Goal: Task Accomplishment & Management: Use online tool/utility

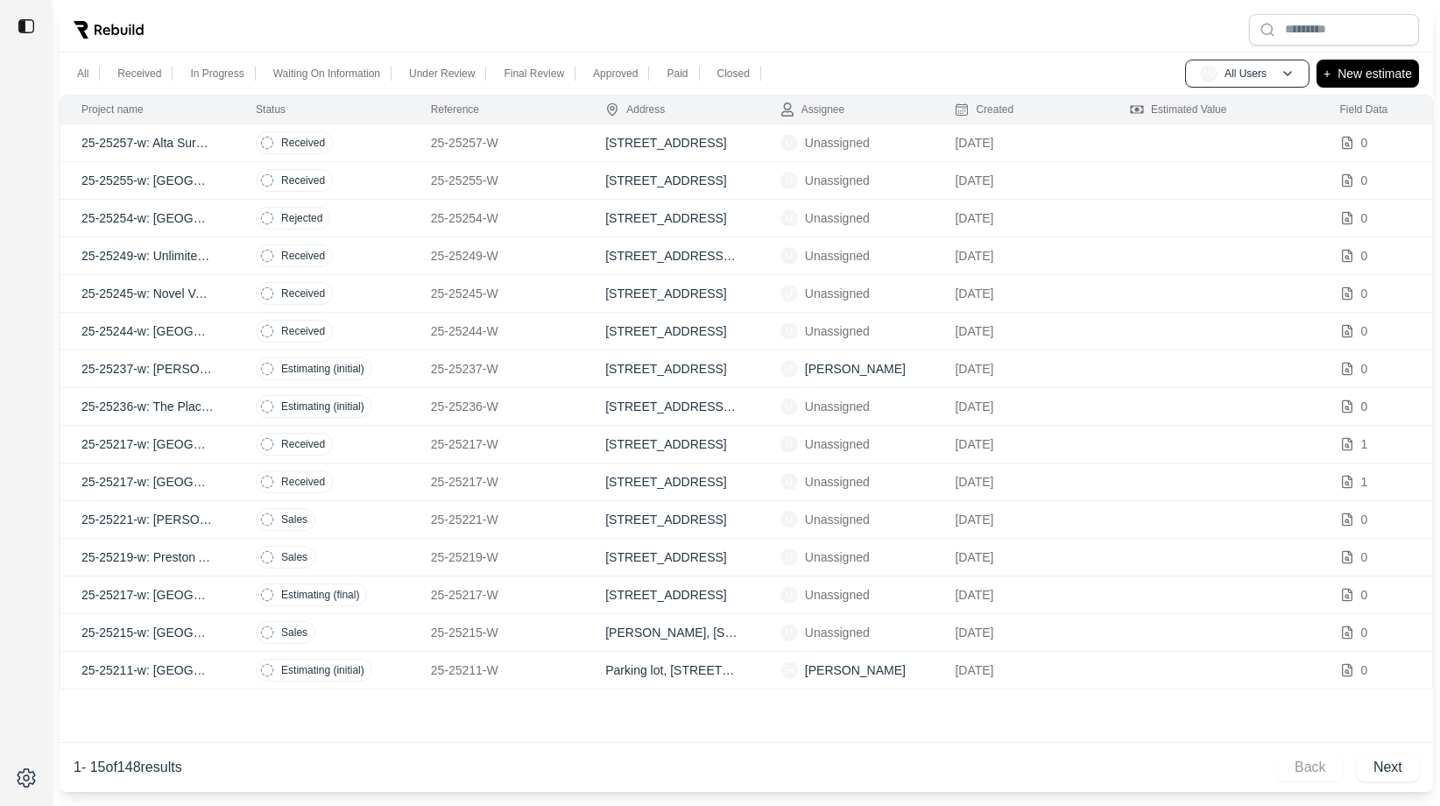
click at [375, 143] on td "Received" at bounding box center [322, 143] width 175 height 38
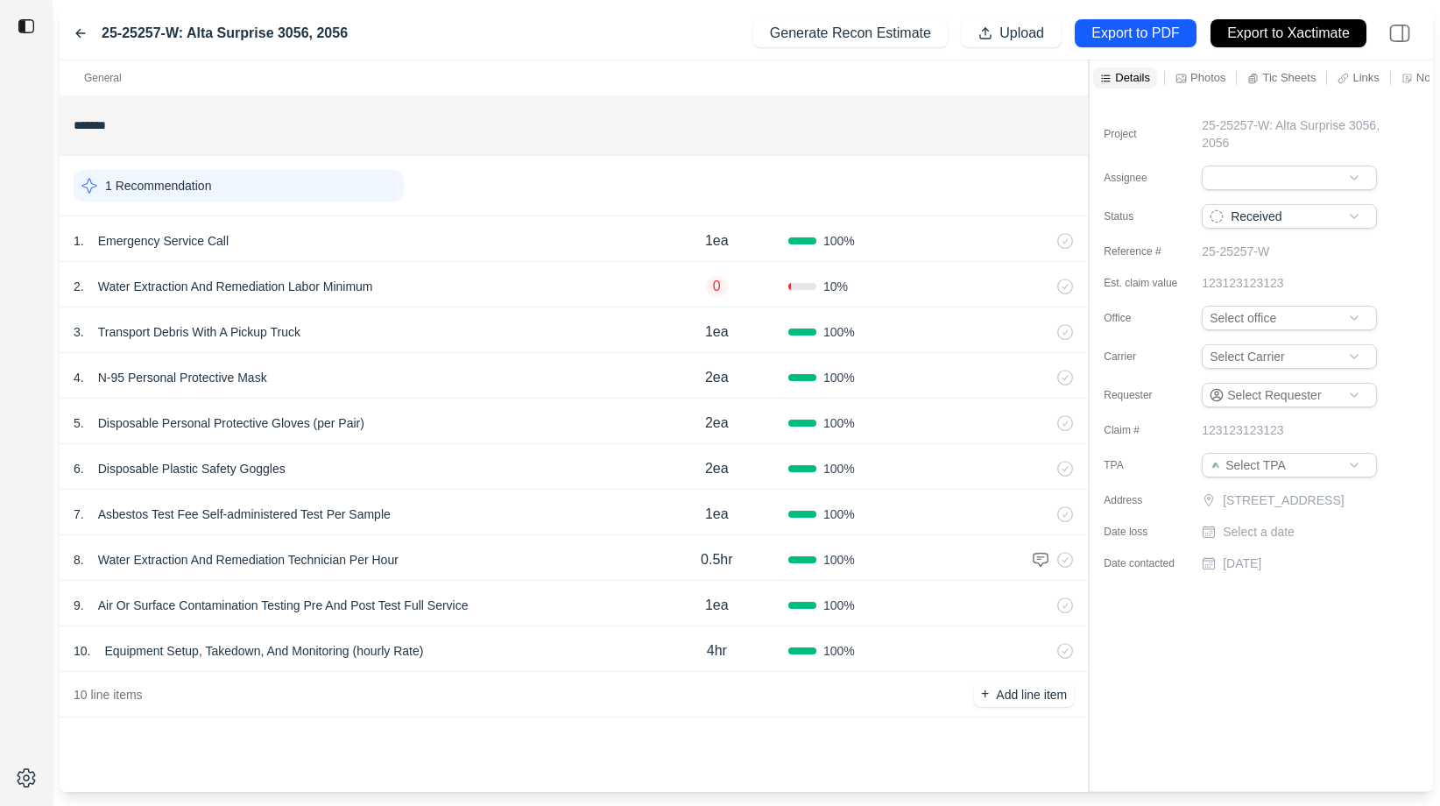
click at [526, 369] on div "4 . N-95 Personal Protective Mask" at bounding box center [360, 377] width 572 height 25
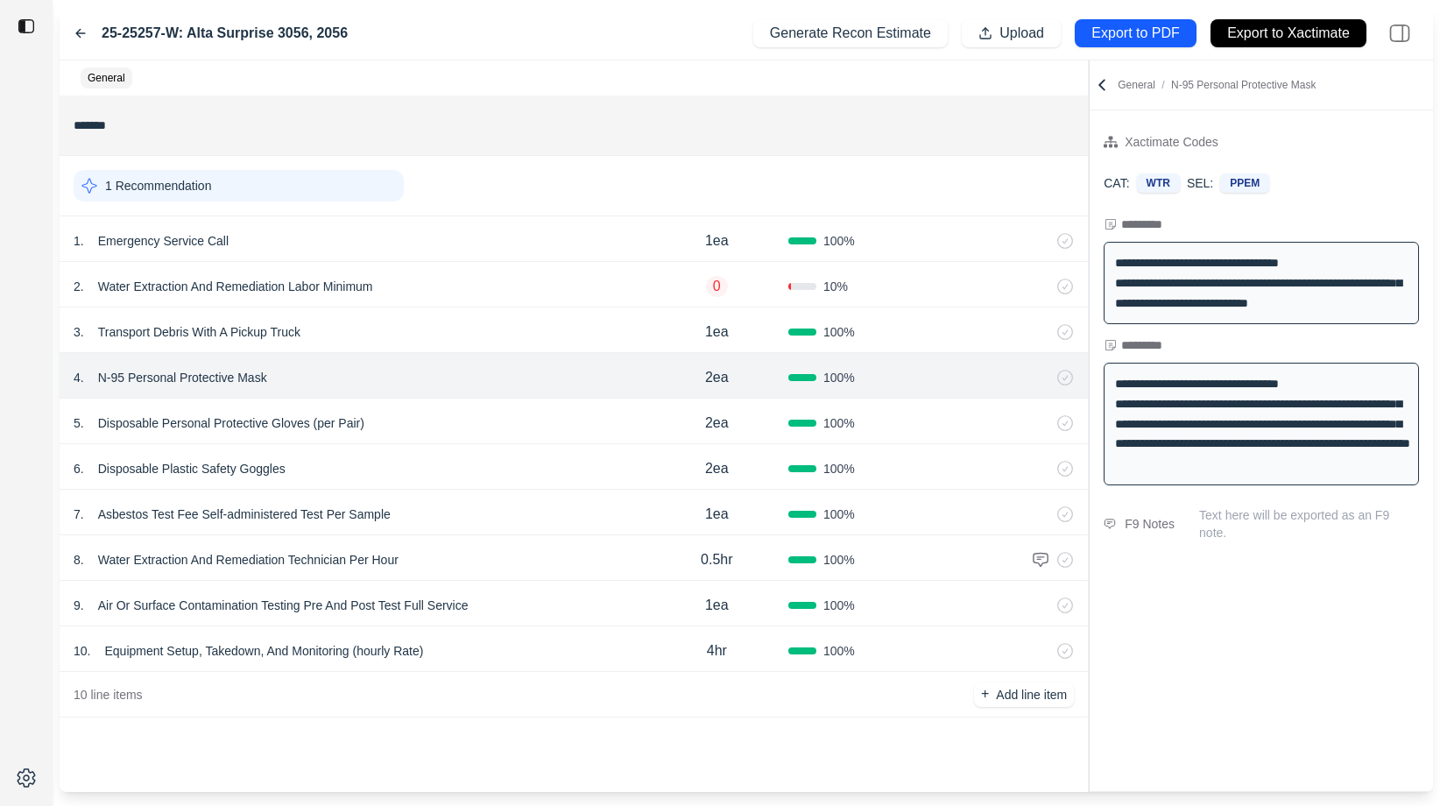
click at [83, 34] on icon at bounding box center [81, 33] width 14 height 14
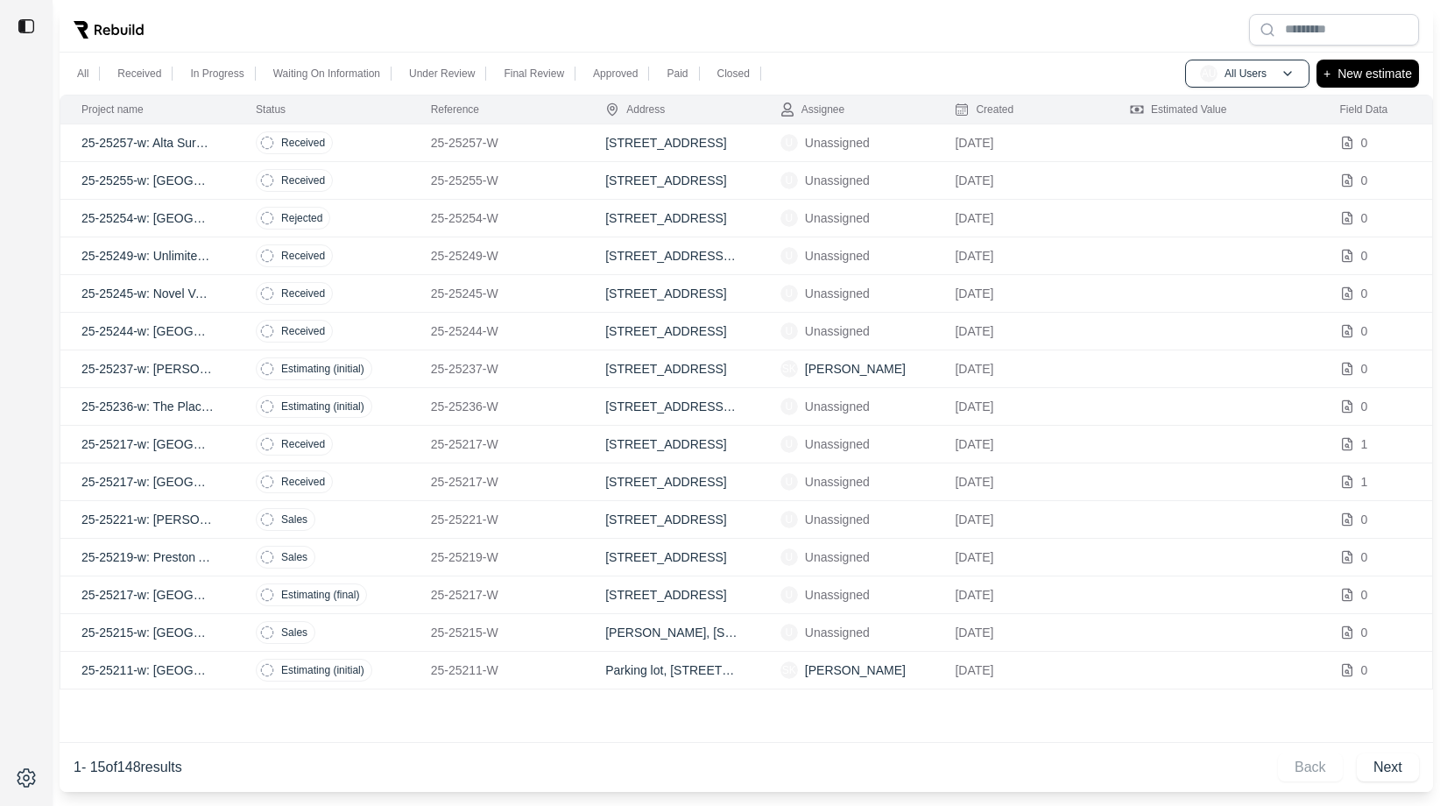
click at [389, 192] on td "Received" at bounding box center [322, 181] width 175 height 38
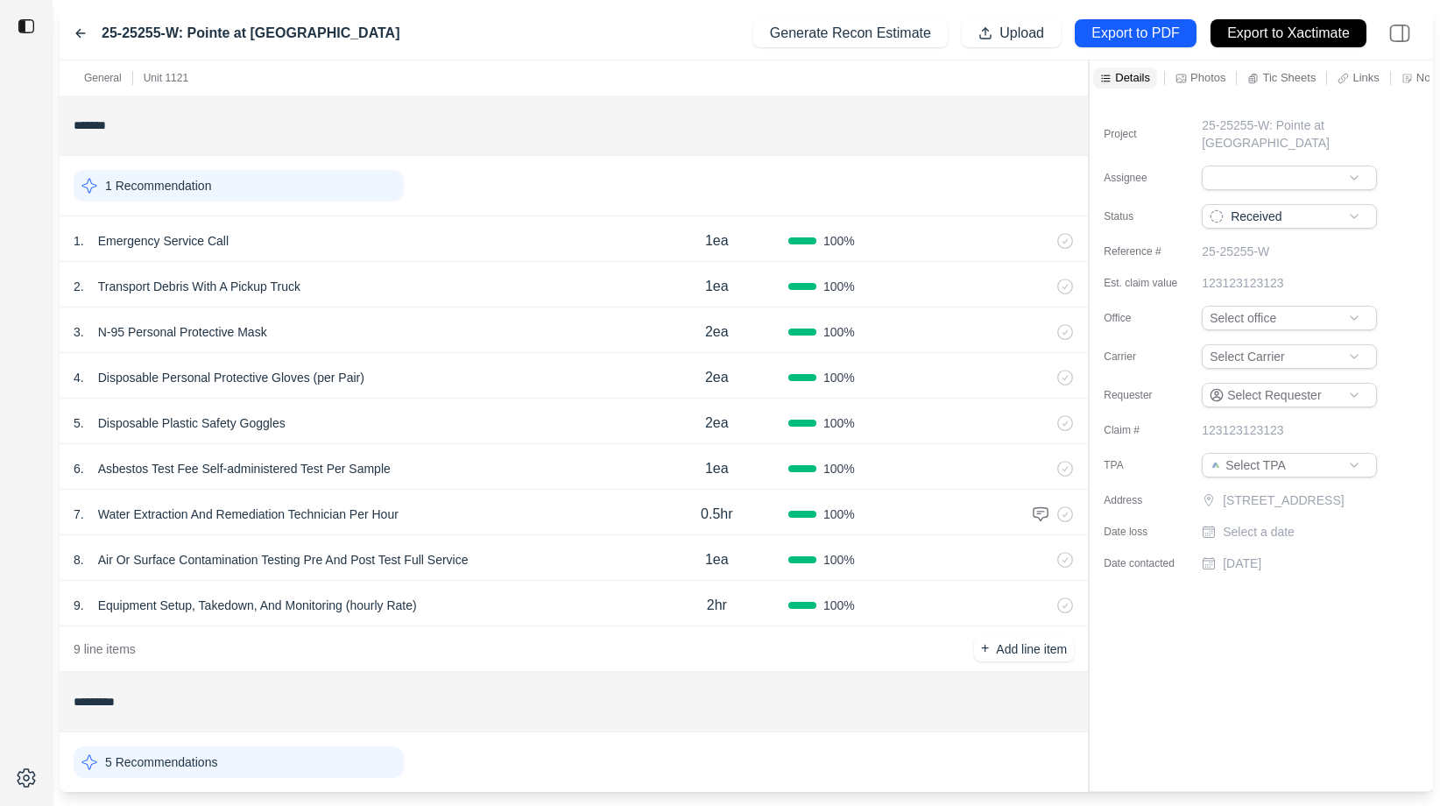
scroll to position [166, 0]
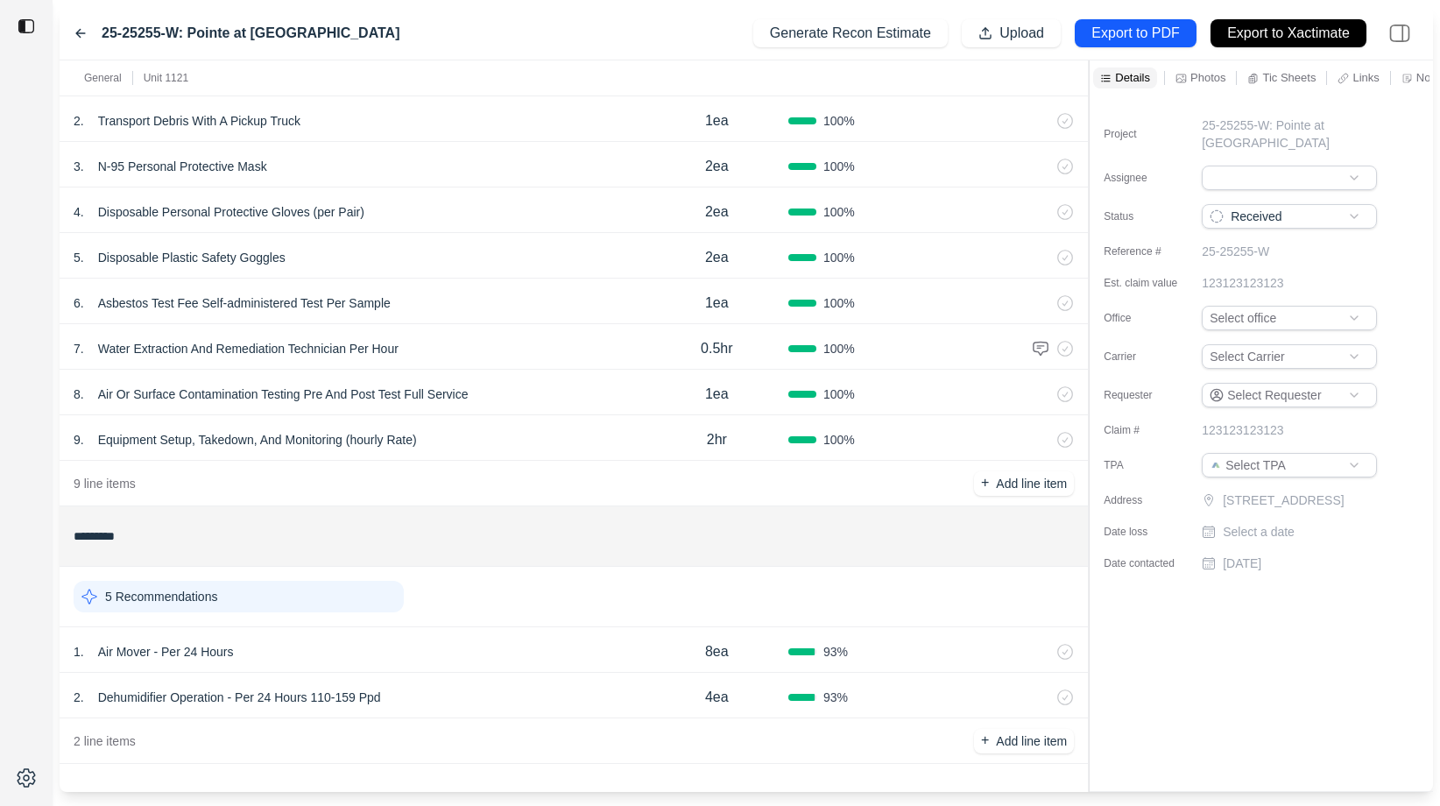
click at [464, 642] on div "1 . Air Mover - Per 24 Hours" at bounding box center [360, 651] width 572 height 25
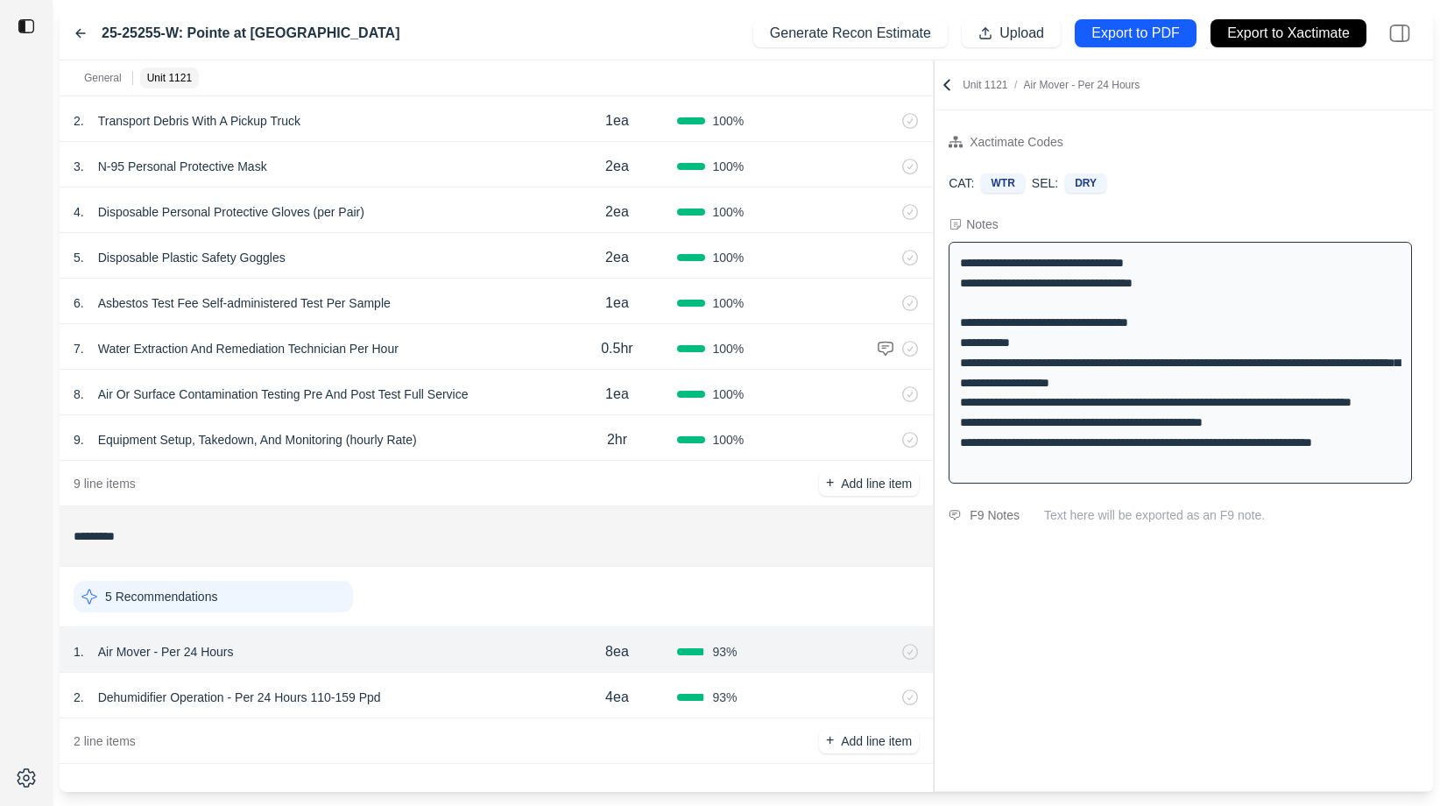
click at [932, 287] on div "General Unit 1121 ******* 1 Recommendation 1 . Emergency Service Call 1ea 100 %…" at bounding box center [746, 425] width 1373 height 731
click at [475, 700] on div "2 . Dehumidifier Operation - Per 24 Hours 110-159 Ppd" at bounding box center [314, 697] width 481 height 25
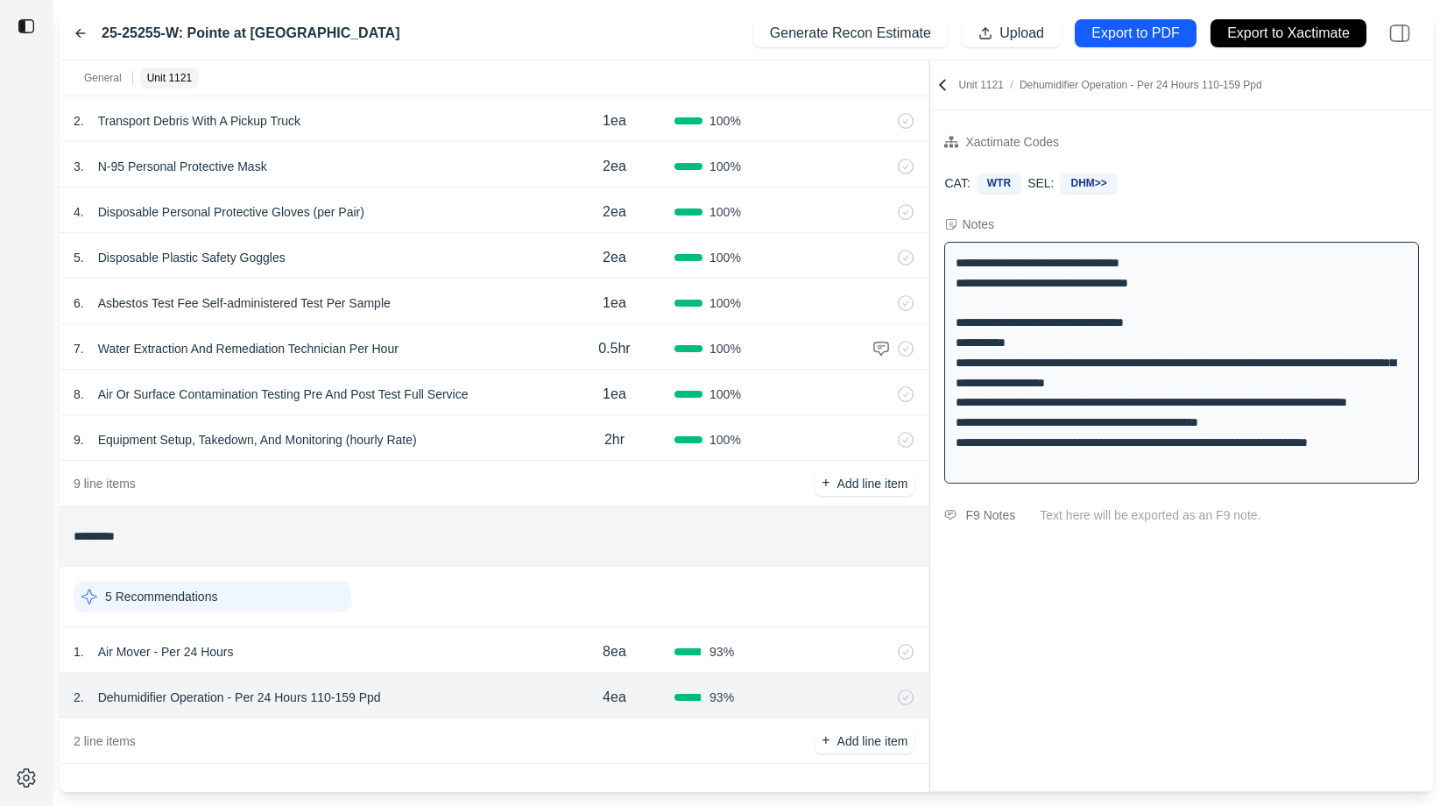
click at [477, 645] on div "1 . Air Mover - Per 24 Hours" at bounding box center [314, 651] width 481 height 25
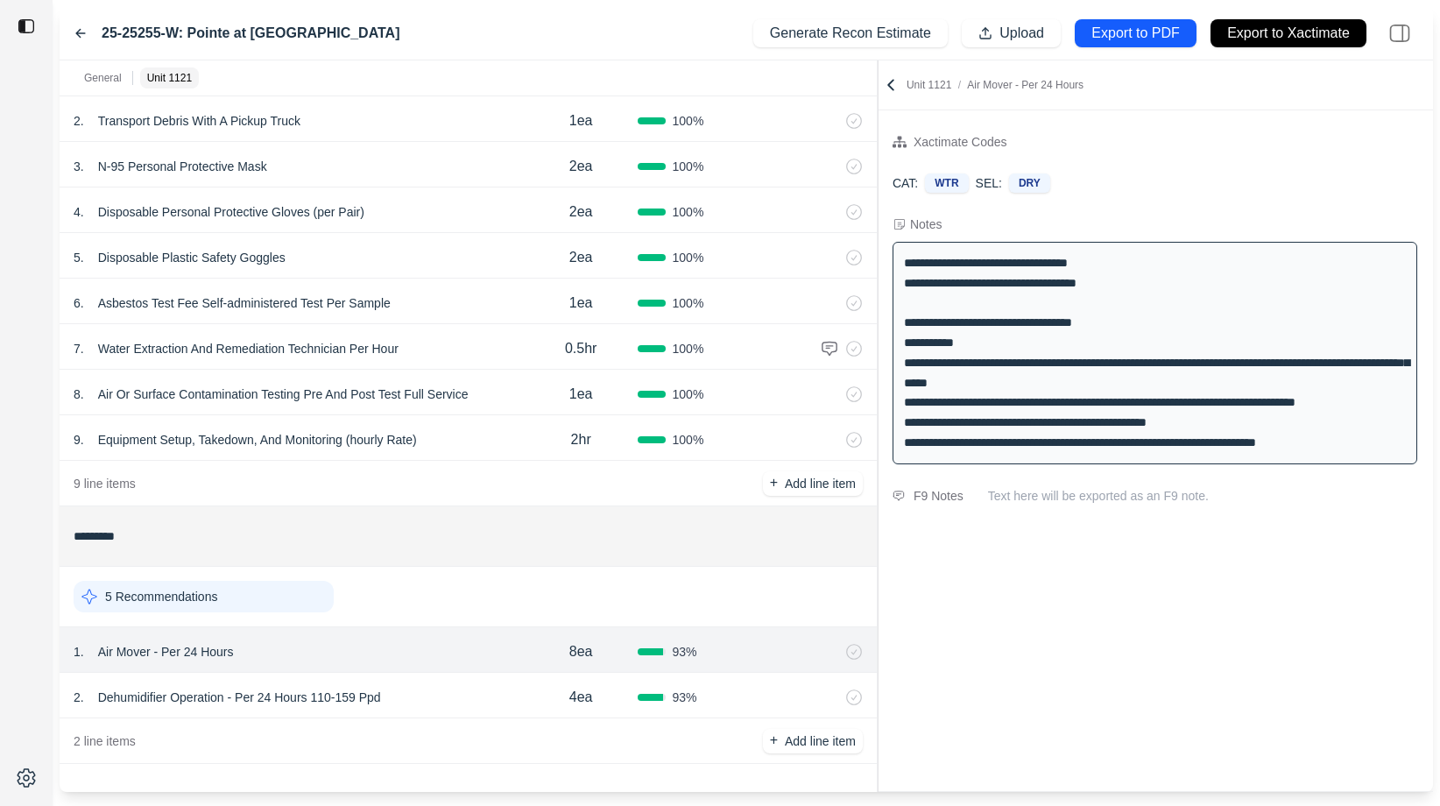
click at [878, 165] on div at bounding box center [878, 425] width 1 height 731
click at [81, 33] on icon at bounding box center [80, 34] width 9 height 8
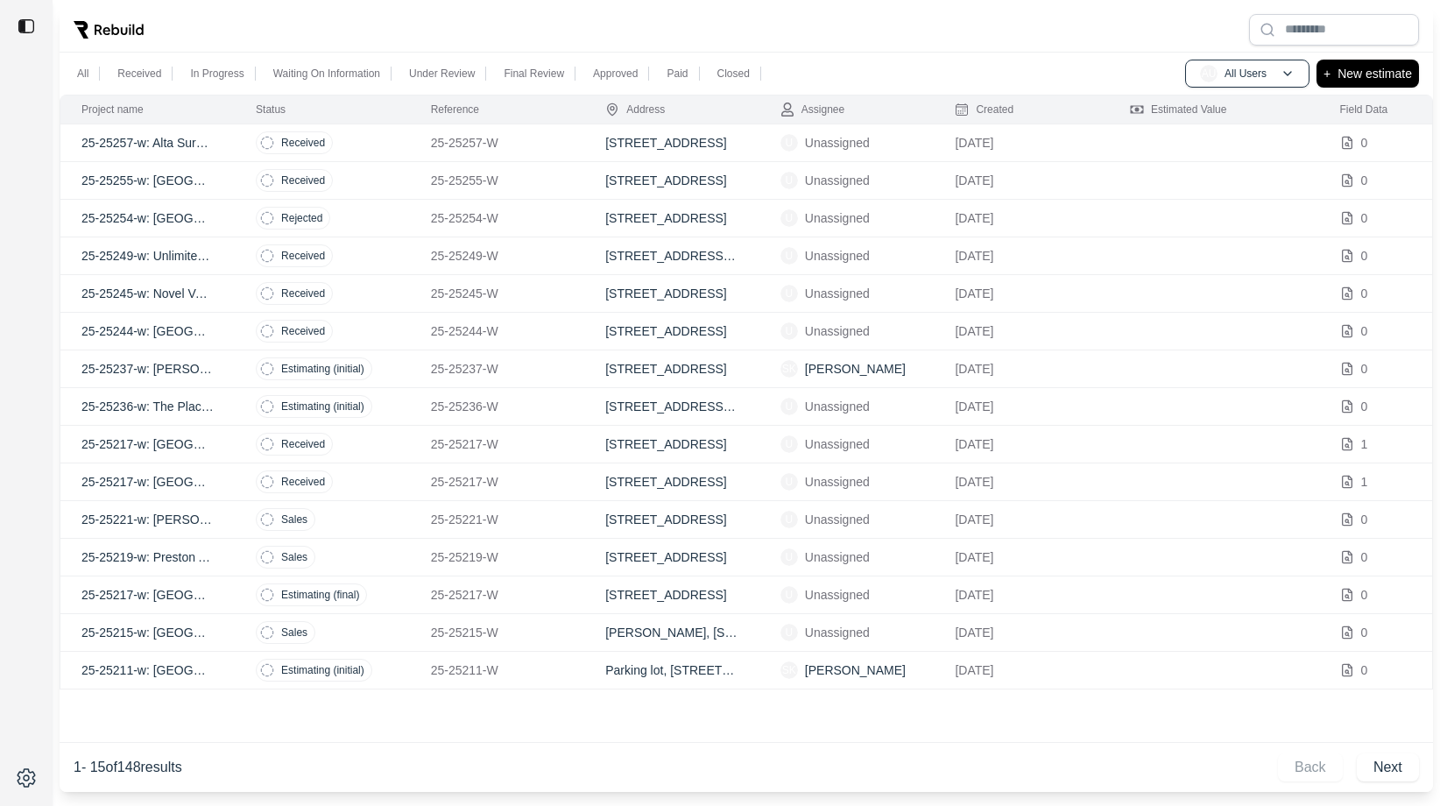
click at [379, 225] on td "Rejected" at bounding box center [322, 219] width 175 height 38
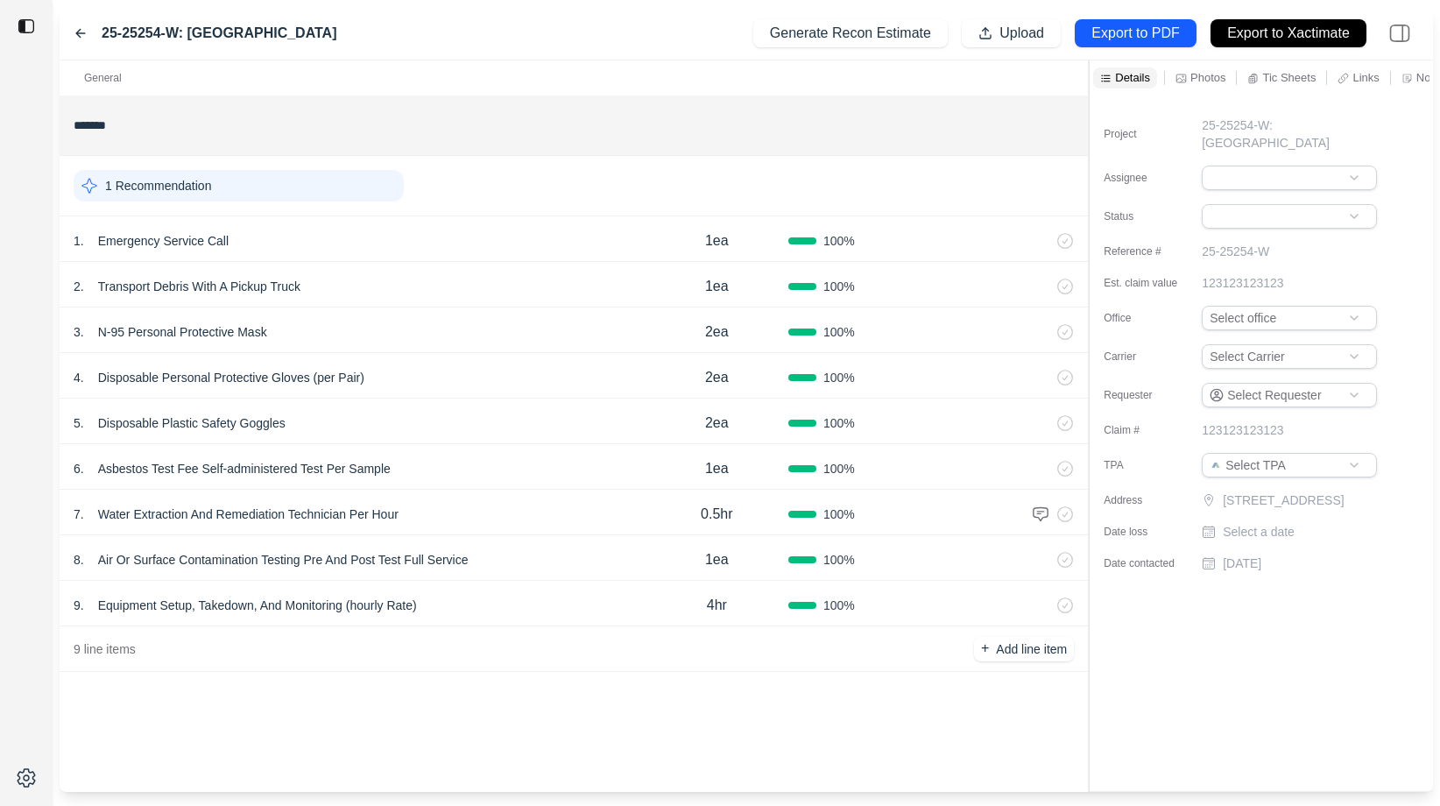
click at [424, 350] on div "3 . N-95 Personal Protective Mask 2ea 100 %" at bounding box center [574, 330] width 1028 height 46
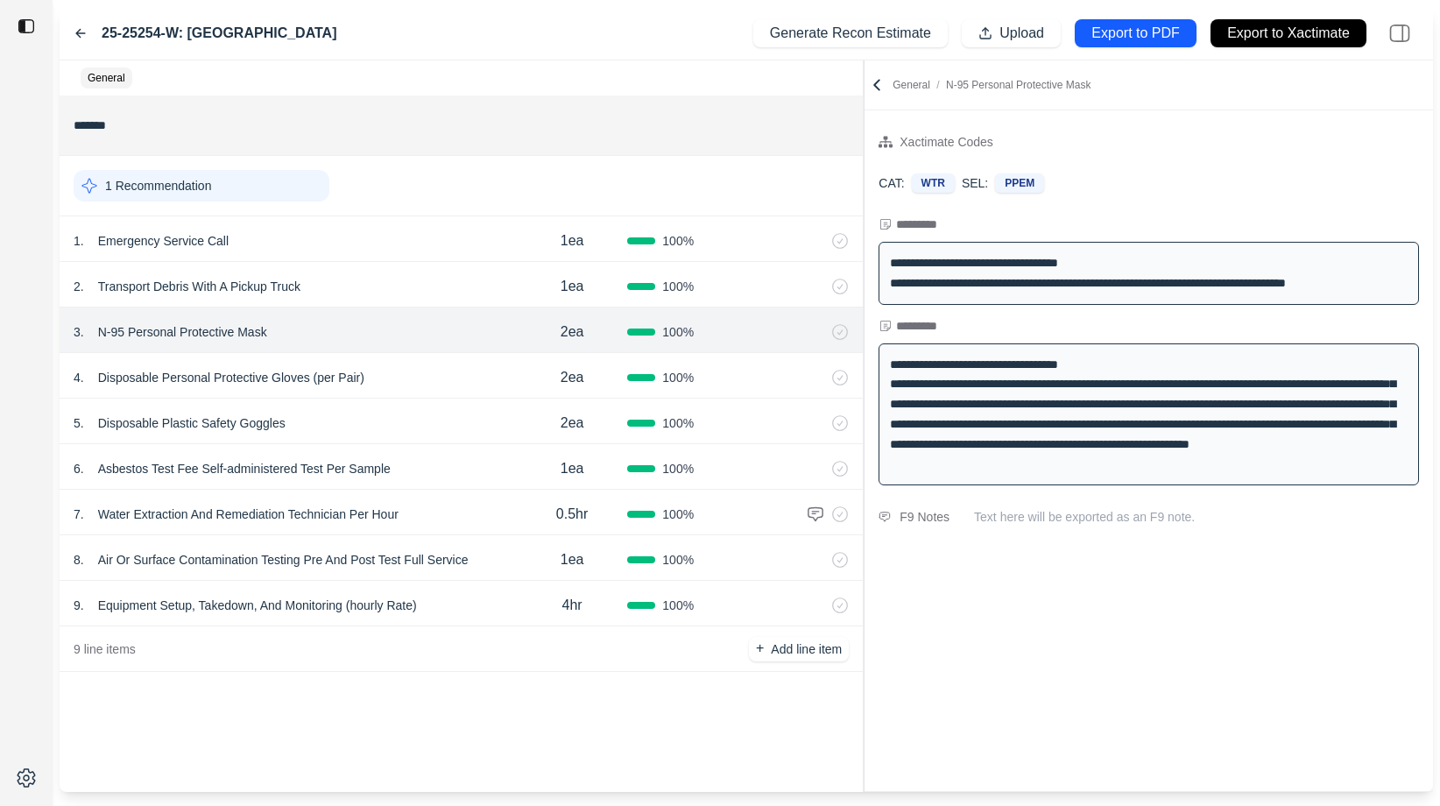
click at [864, 183] on div at bounding box center [864, 425] width 1 height 731
click at [81, 32] on icon at bounding box center [80, 34] width 9 height 8
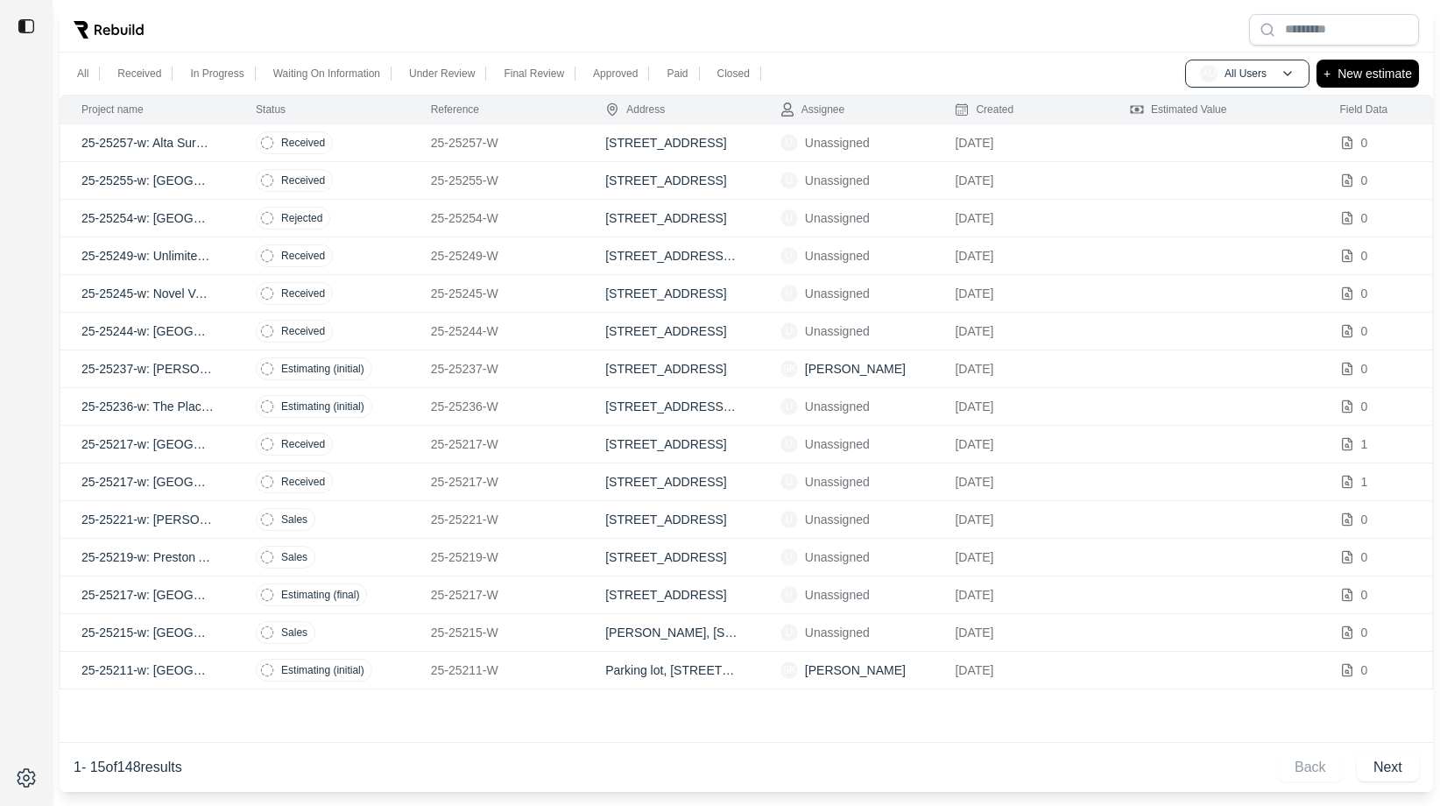
click at [376, 262] on td "Received" at bounding box center [322, 256] width 175 height 38
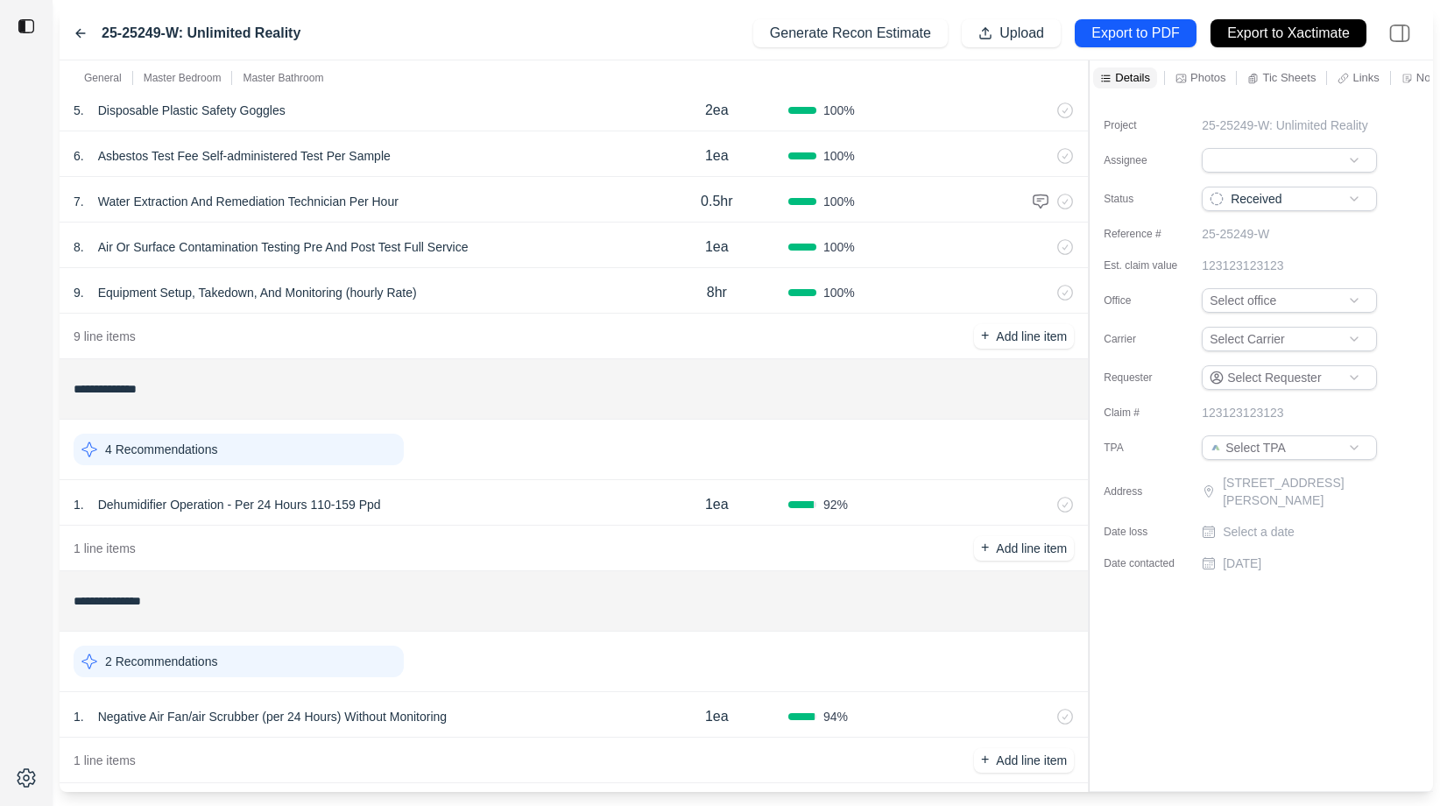
scroll to position [332, 0]
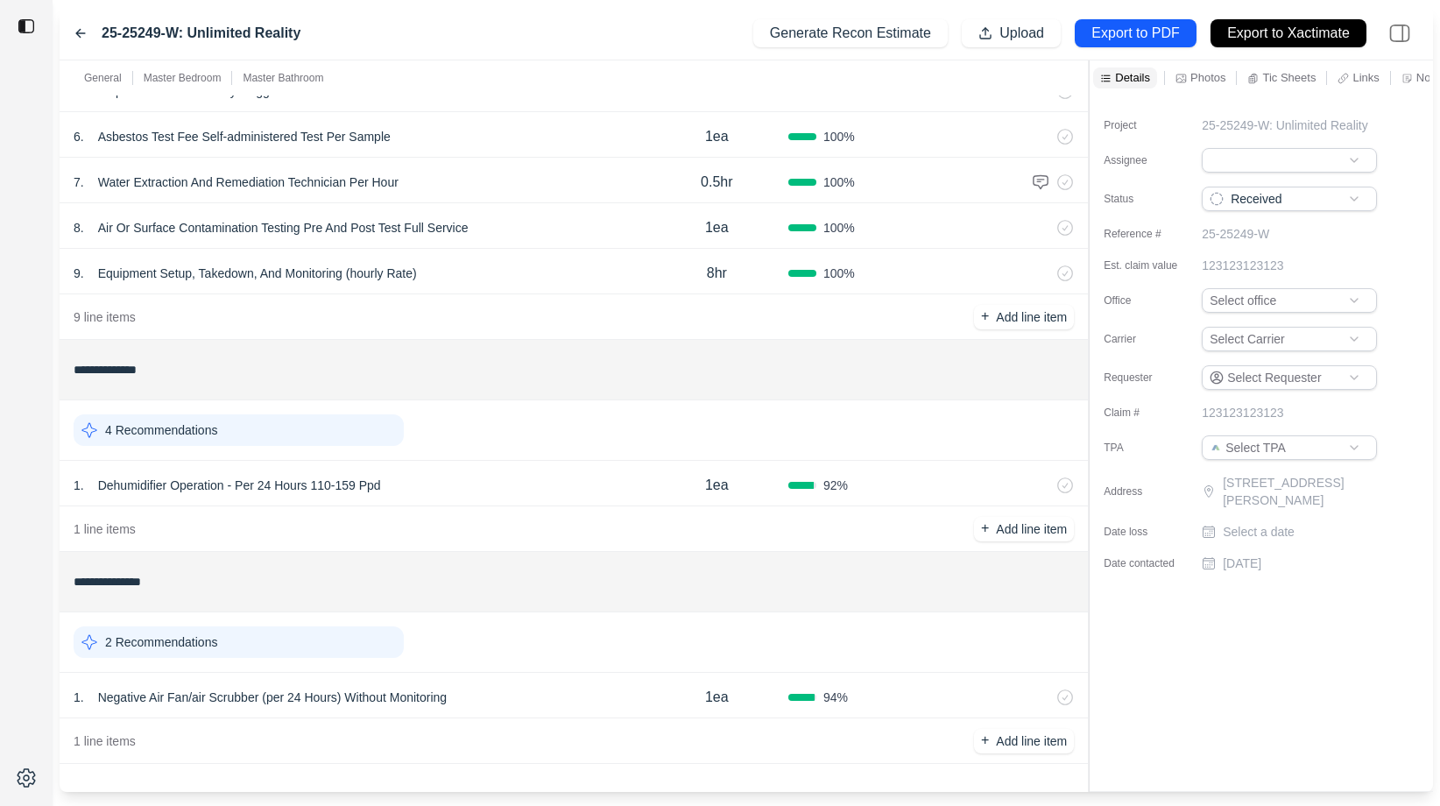
click at [507, 483] on div "1 . Dehumidifier Operation - Per 24 Hours 110-159 Ppd" at bounding box center [360, 485] width 572 height 25
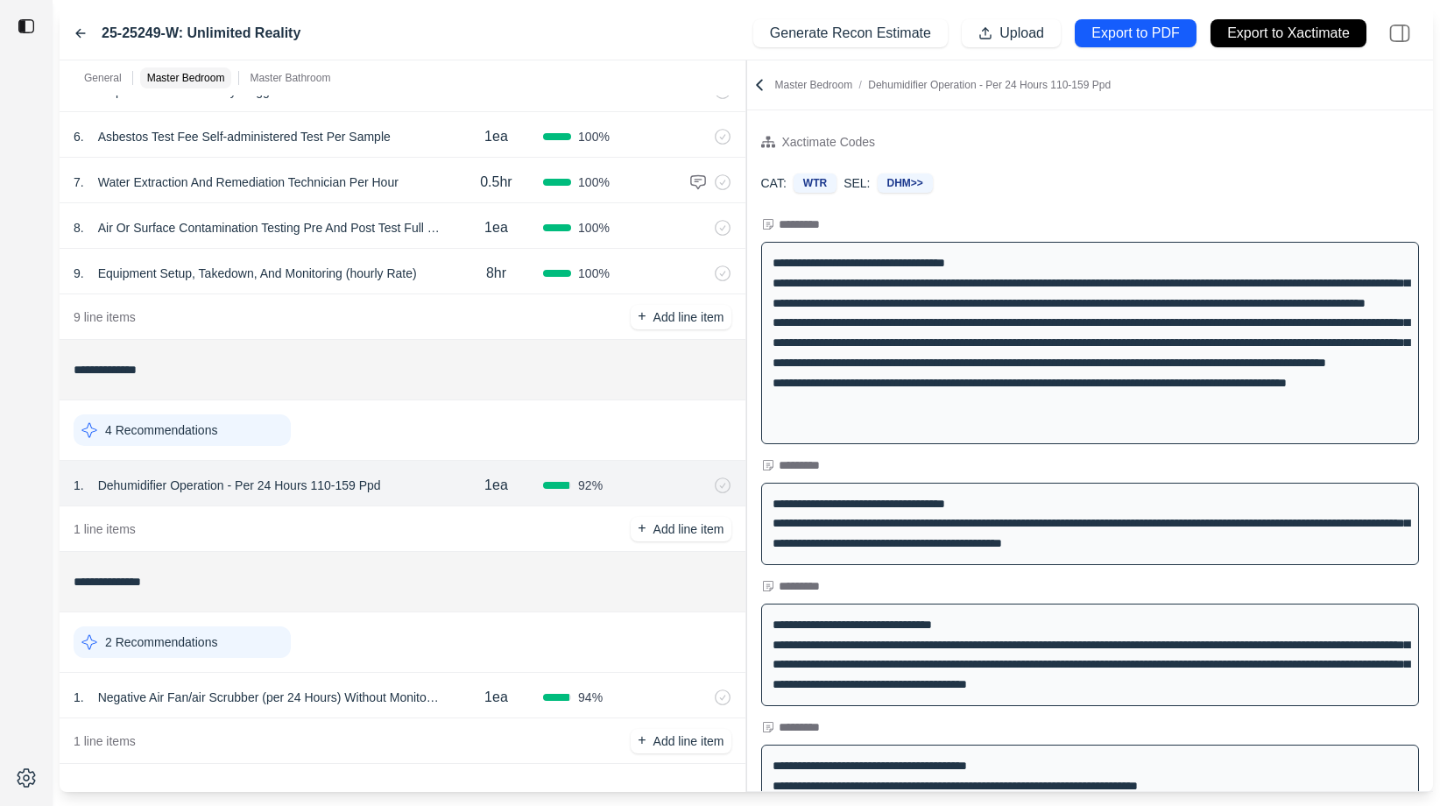
click at [714, 202] on div "**********" at bounding box center [746, 425] width 1373 height 731
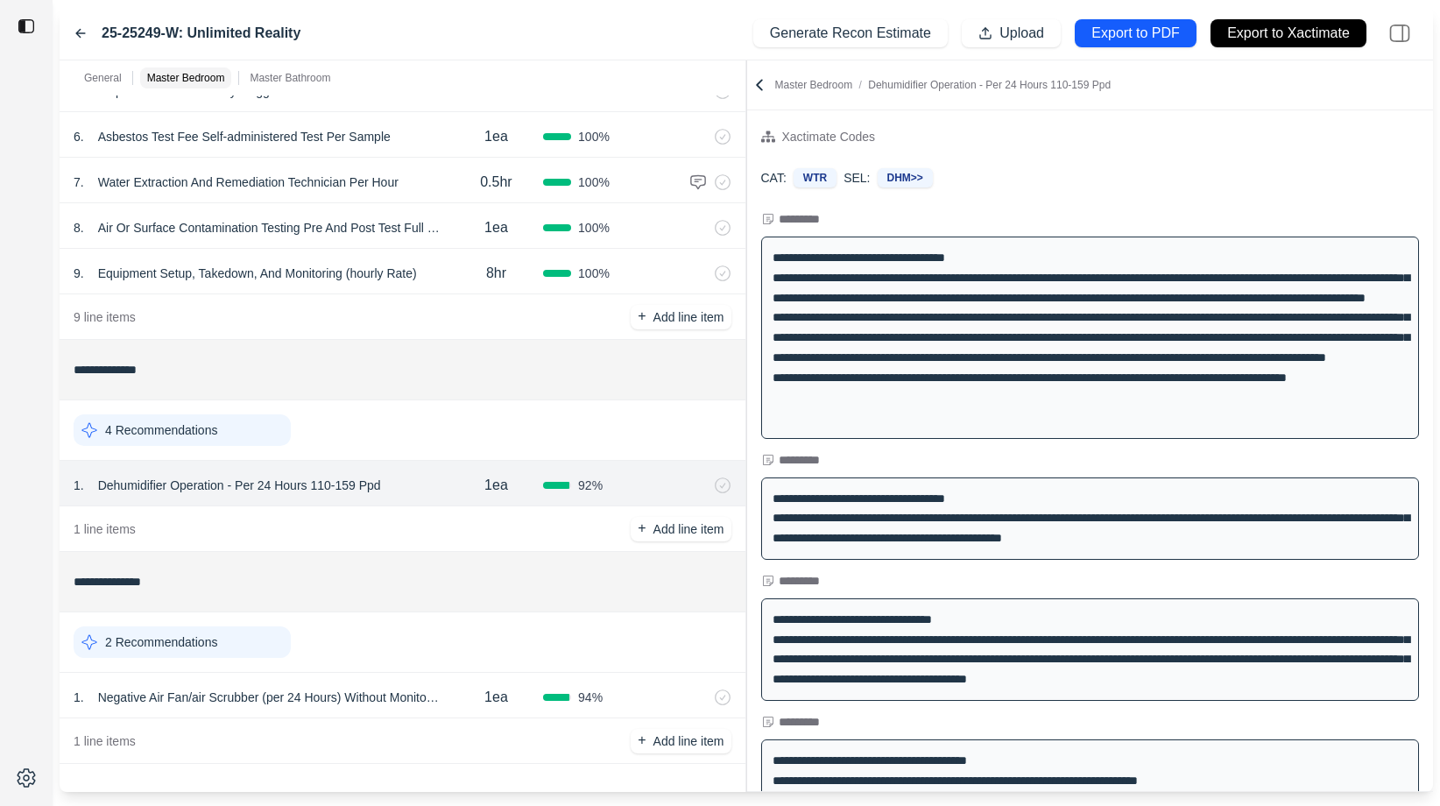
scroll to position [0, 0]
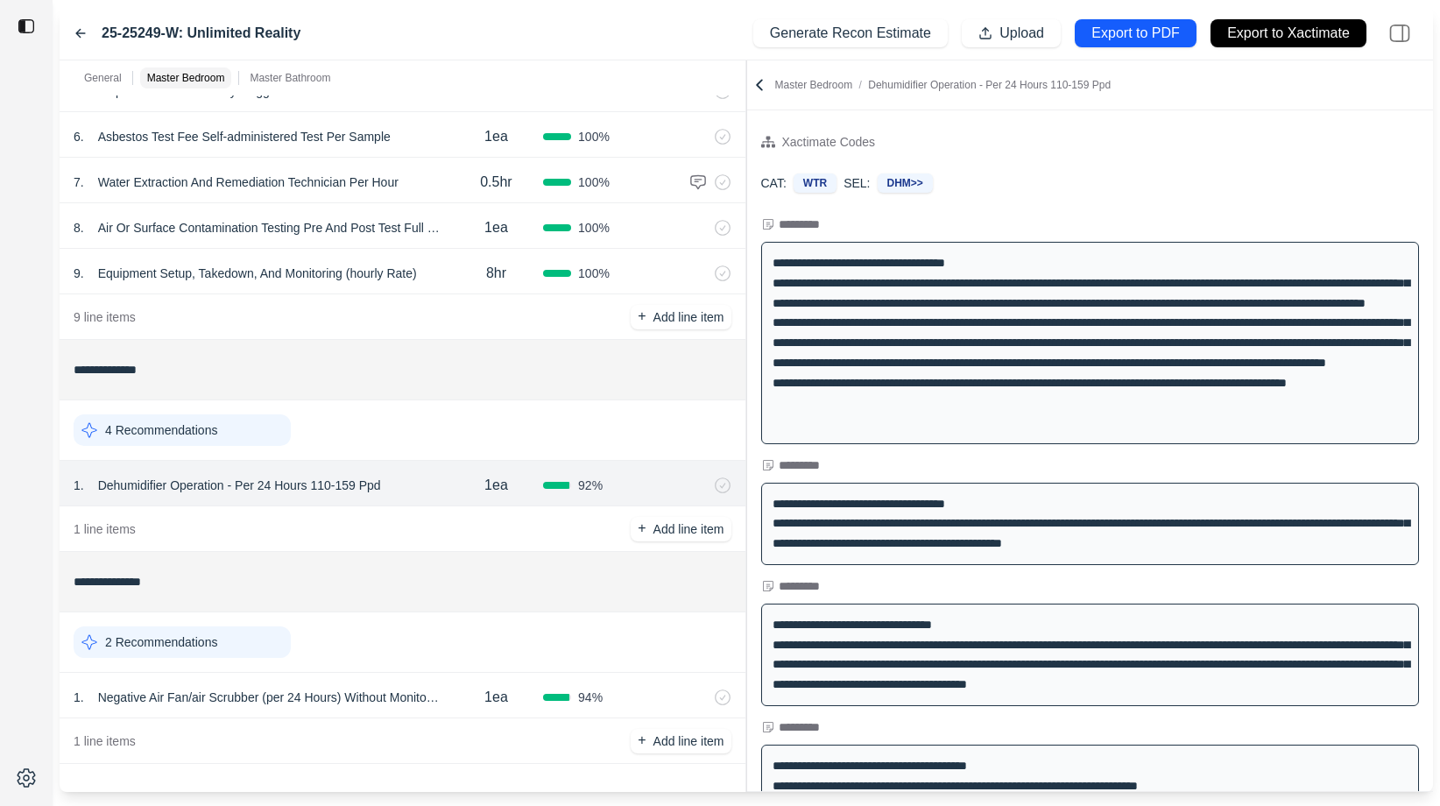
click at [796, 335] on div "**********" at bounding box center [746, 425] width 1373 height 731
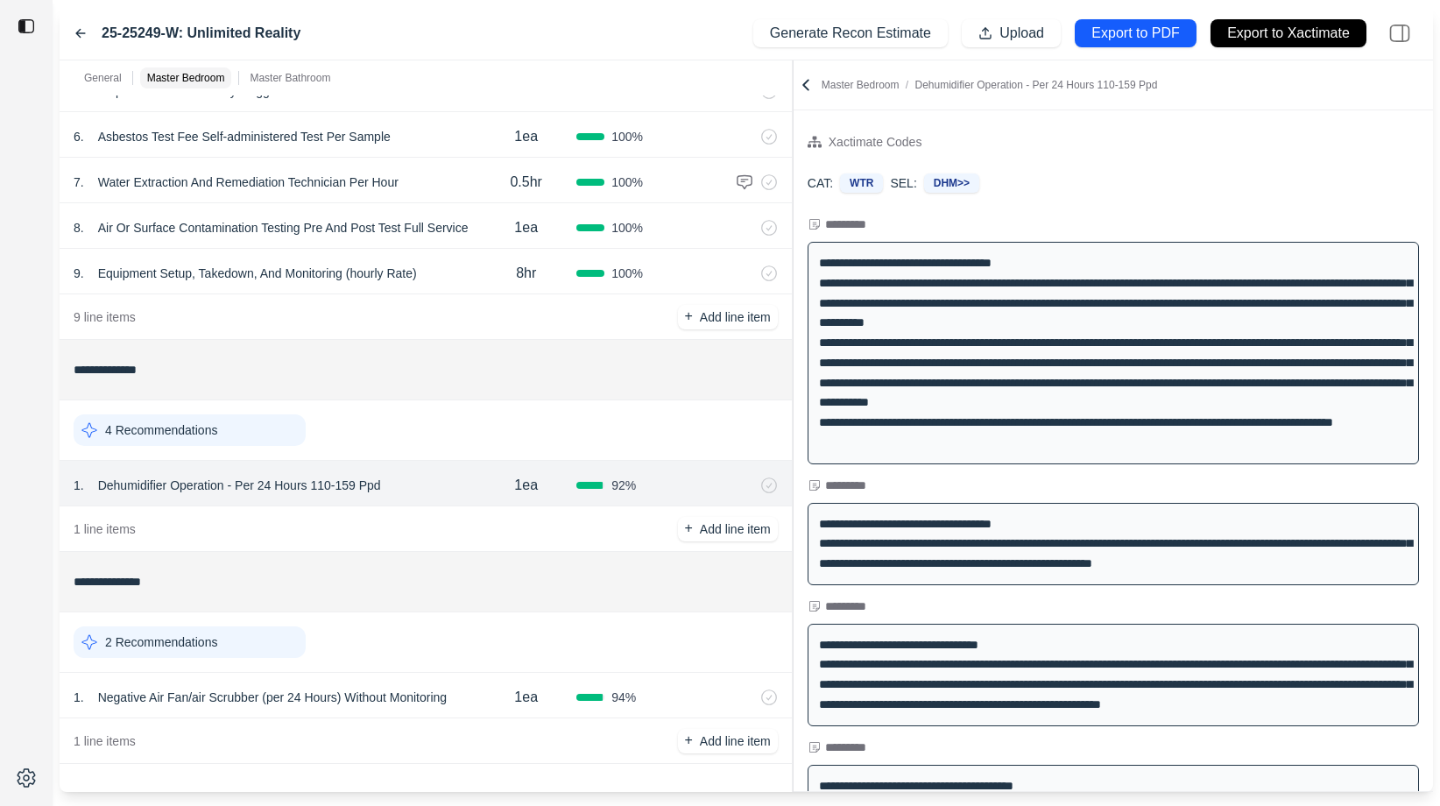
scroll to position [8, 0]
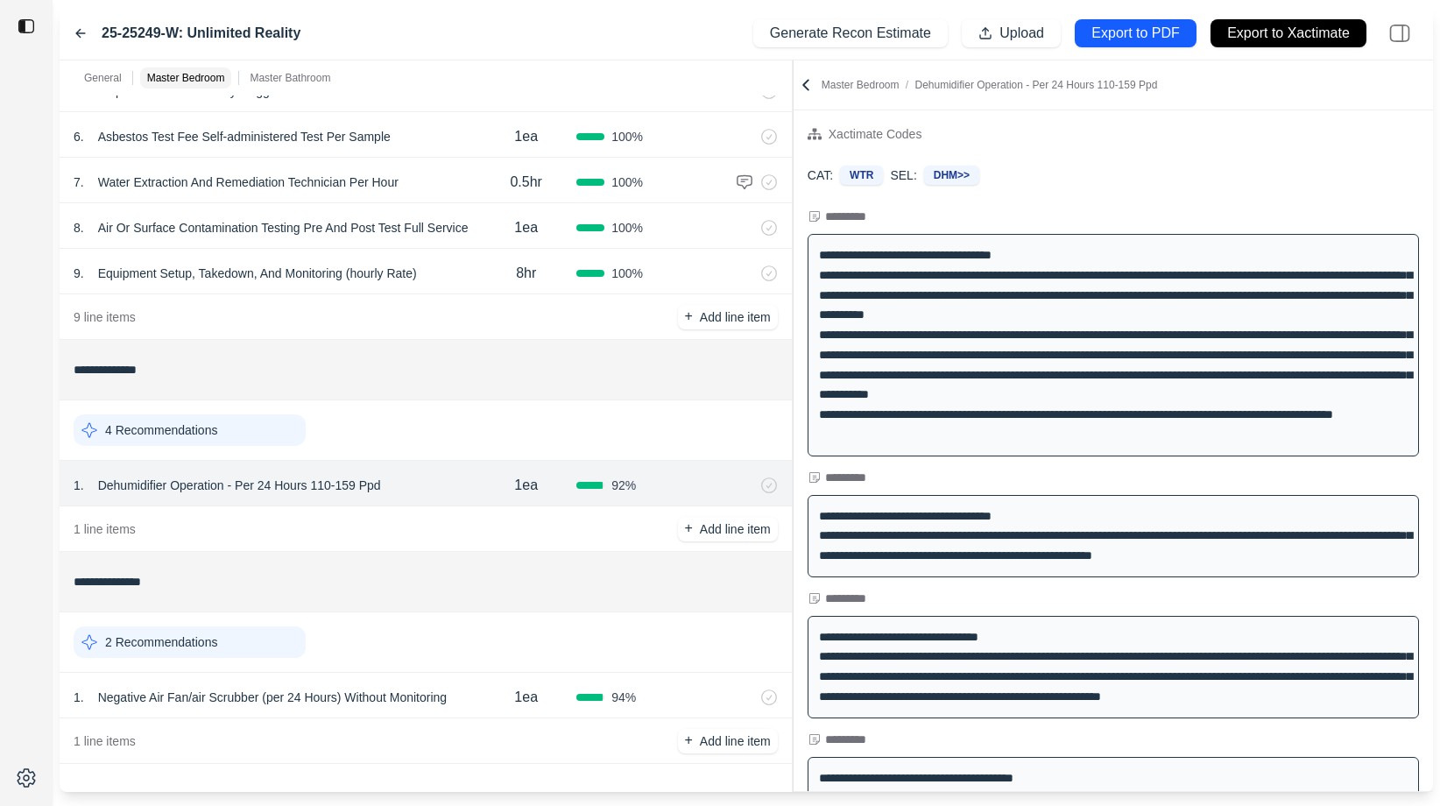
click at [78, 32] on icon at bounding box center [80, 34] width 9 height 8
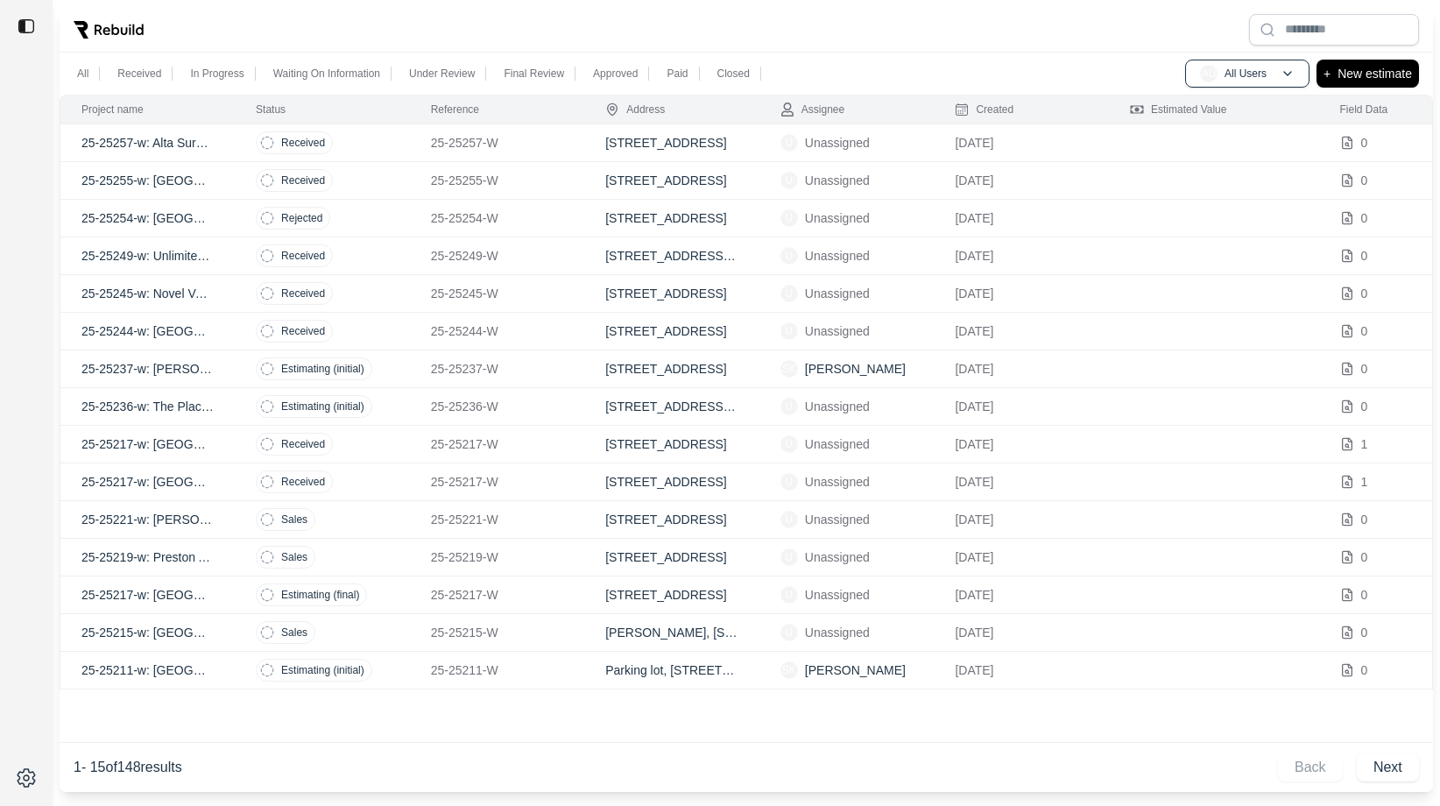
click at [544, 285] on p "25-25245-W" at bounding box center [497, 294] width 133 height 18
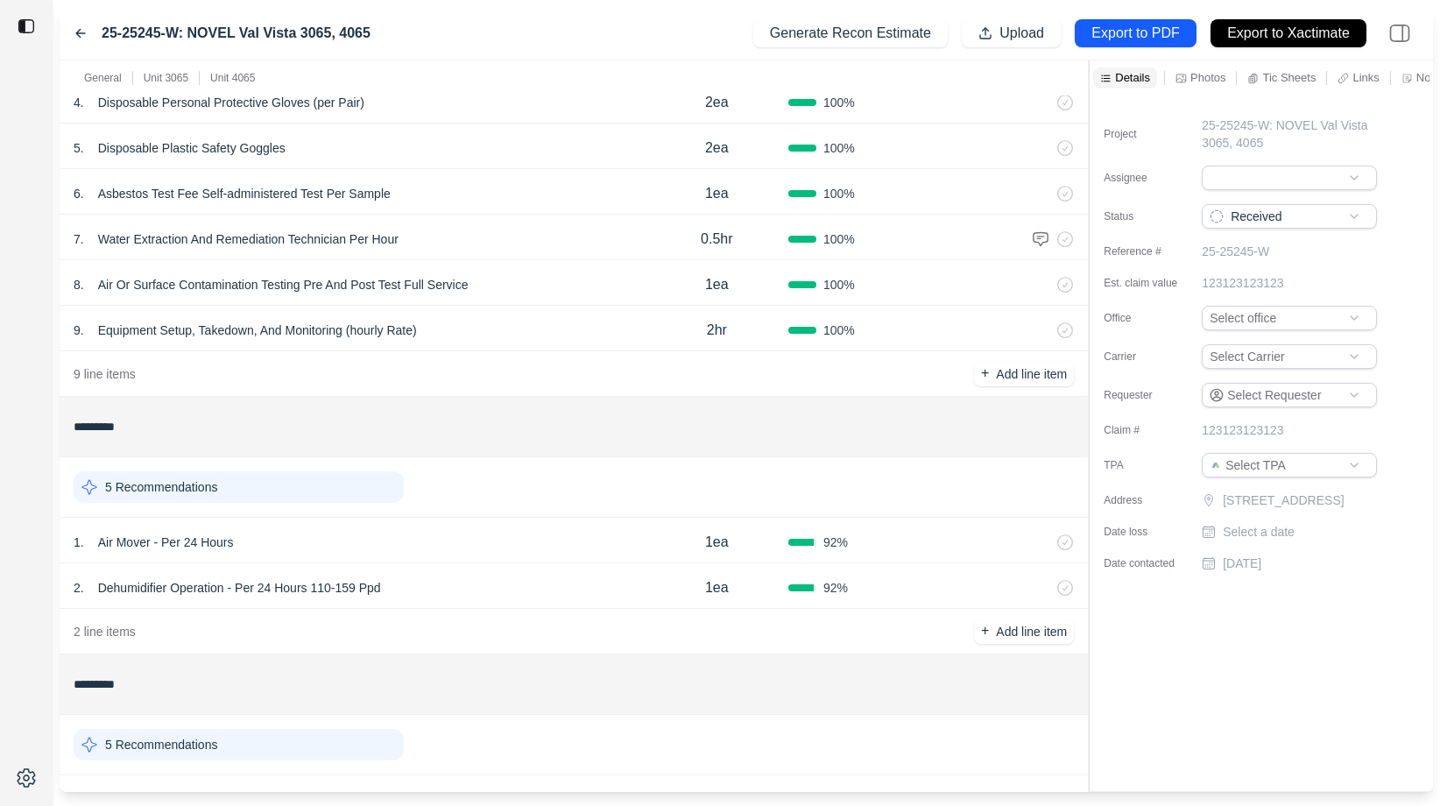
scroll to position [423, 0]
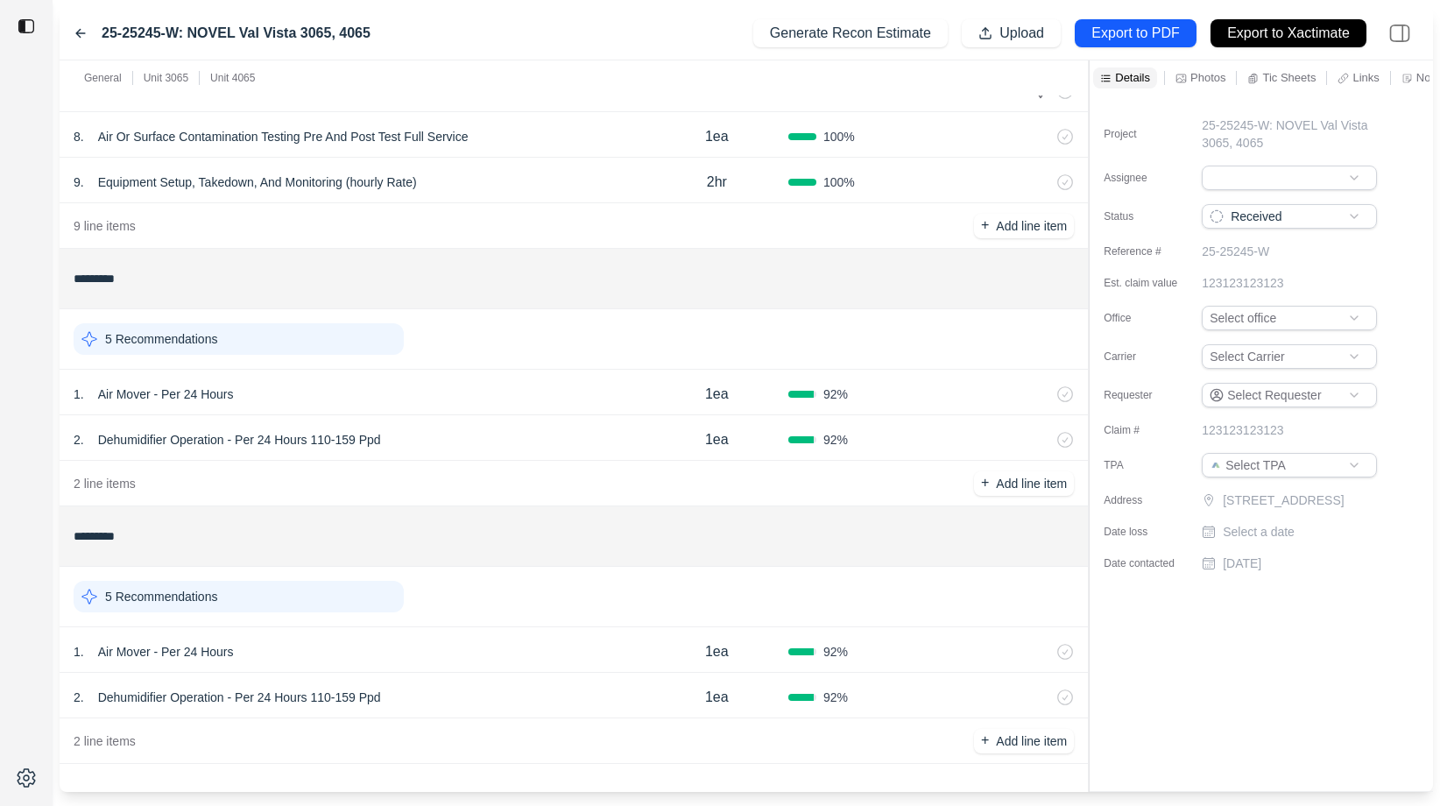
click at [492, 662] on div "1 . Air Mover - Per 24 Hours" at bounding box center [360, 651] width 572 height 25
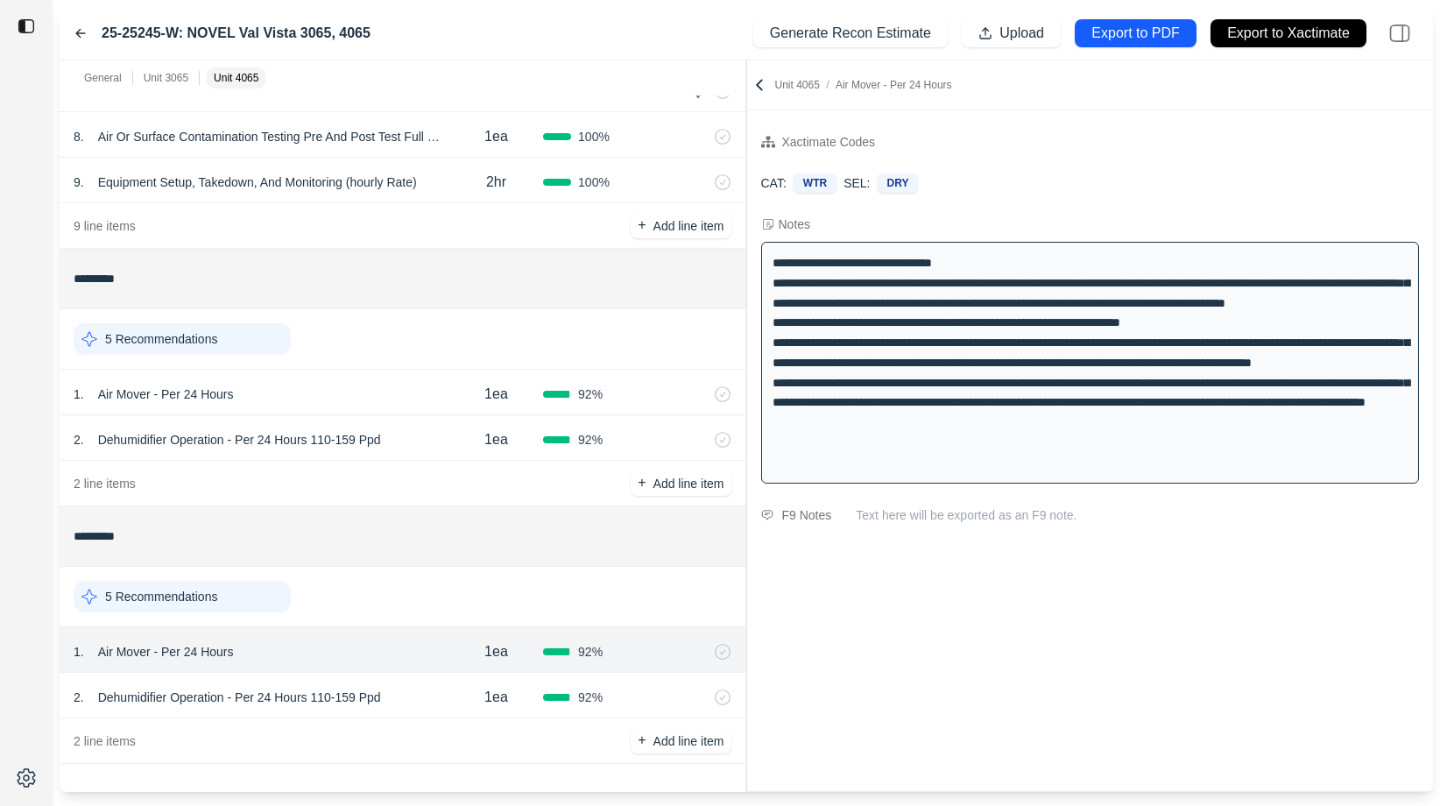
click at [603, 233] on div "General Unit 3065 Unit 4065 ******* 1 Recommendation 1 . Emergency Service Call…" at bounding box center [746, 425] width 1373 height 731
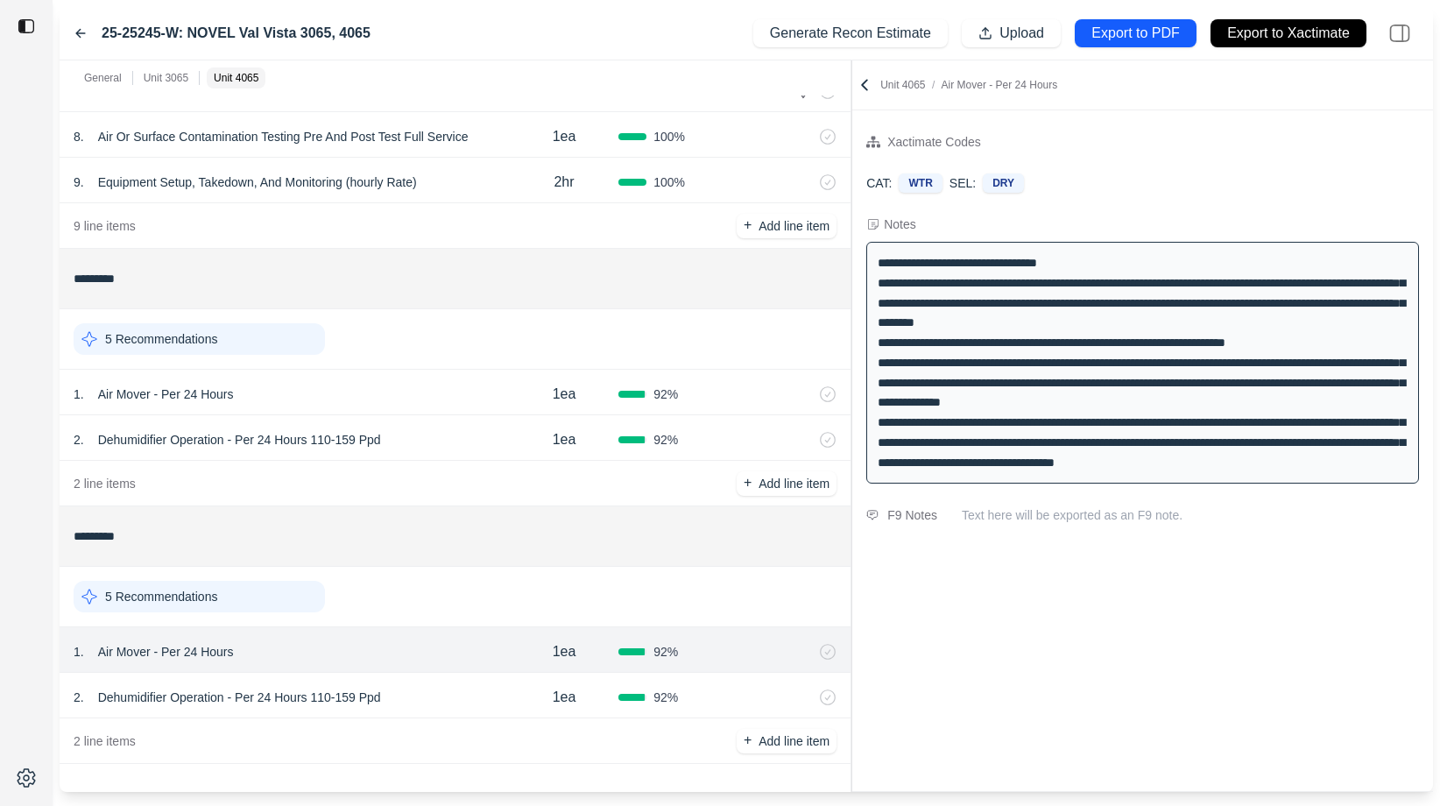
click at [848, 328] on div "General Unit 3065 Unit 4065 ******* 1 Recommendation 1 . Emergency Service Call…" at bounding box center [746, 425] width 1373 height 731
click at [65, 25] on div "25-25245-W: NOVEL Val Vista 3065, 4065 Generate Recon Estimate Upload Export to…" at bounding box center [746, 33] width 1373 height 53
click at [466, 389] on div "1 . Air Mover - Per 24 Hours" at bounding box center [292, 394] width 436 height 25
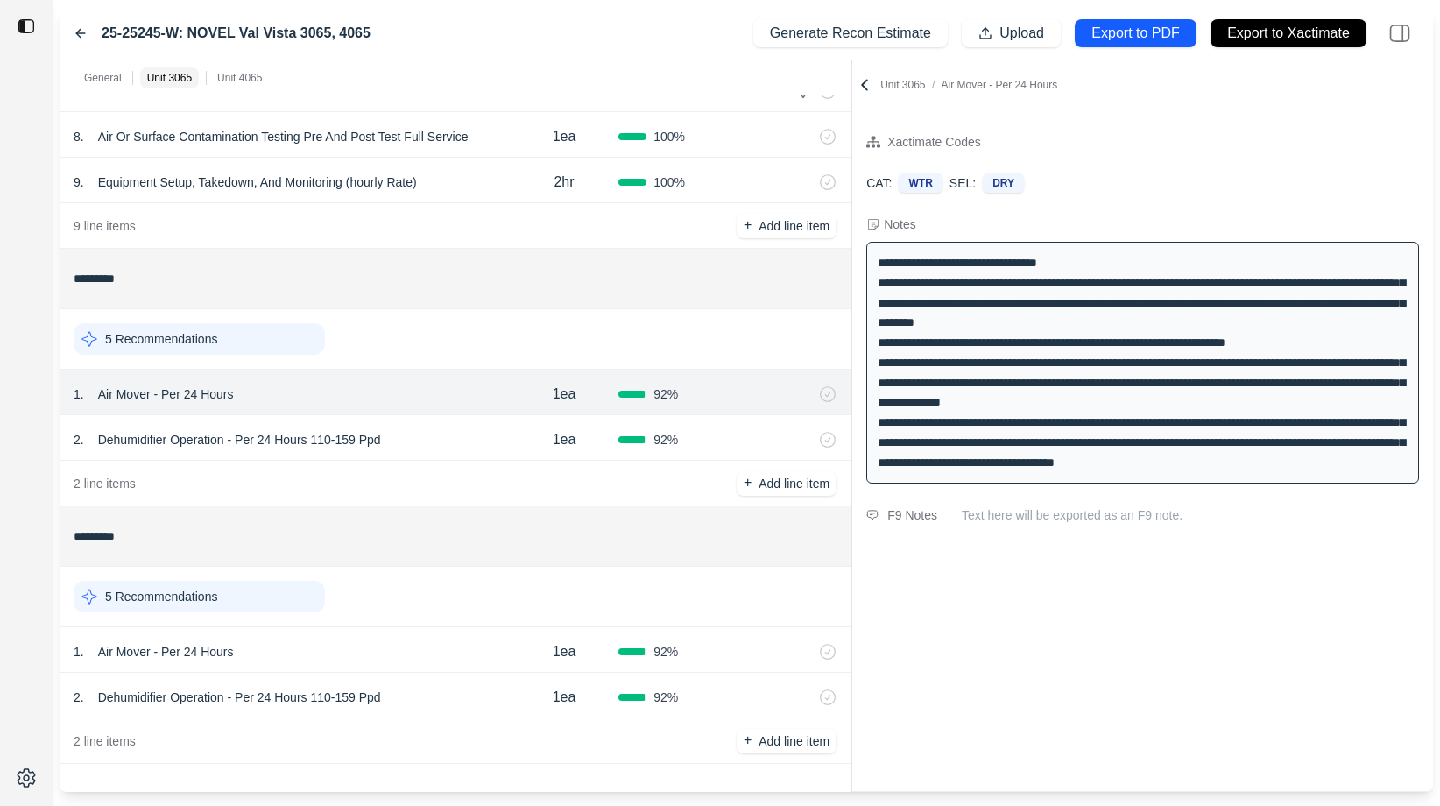
click at [569, 393] on p "1ea" at bounding box center [565, 394] width 24 height 21
click at [550, 393] on input "***" at bounding box center [563, 392] width 61 height 21
type input "***"
click at [485, 410] on div "1 . Air Mover - Per 24 Hours *** 92 %" at bounding box center [455, 393] width 791 height 46
click at [830, 400] on icon at bounding box center [828, 394] width 18 height 18
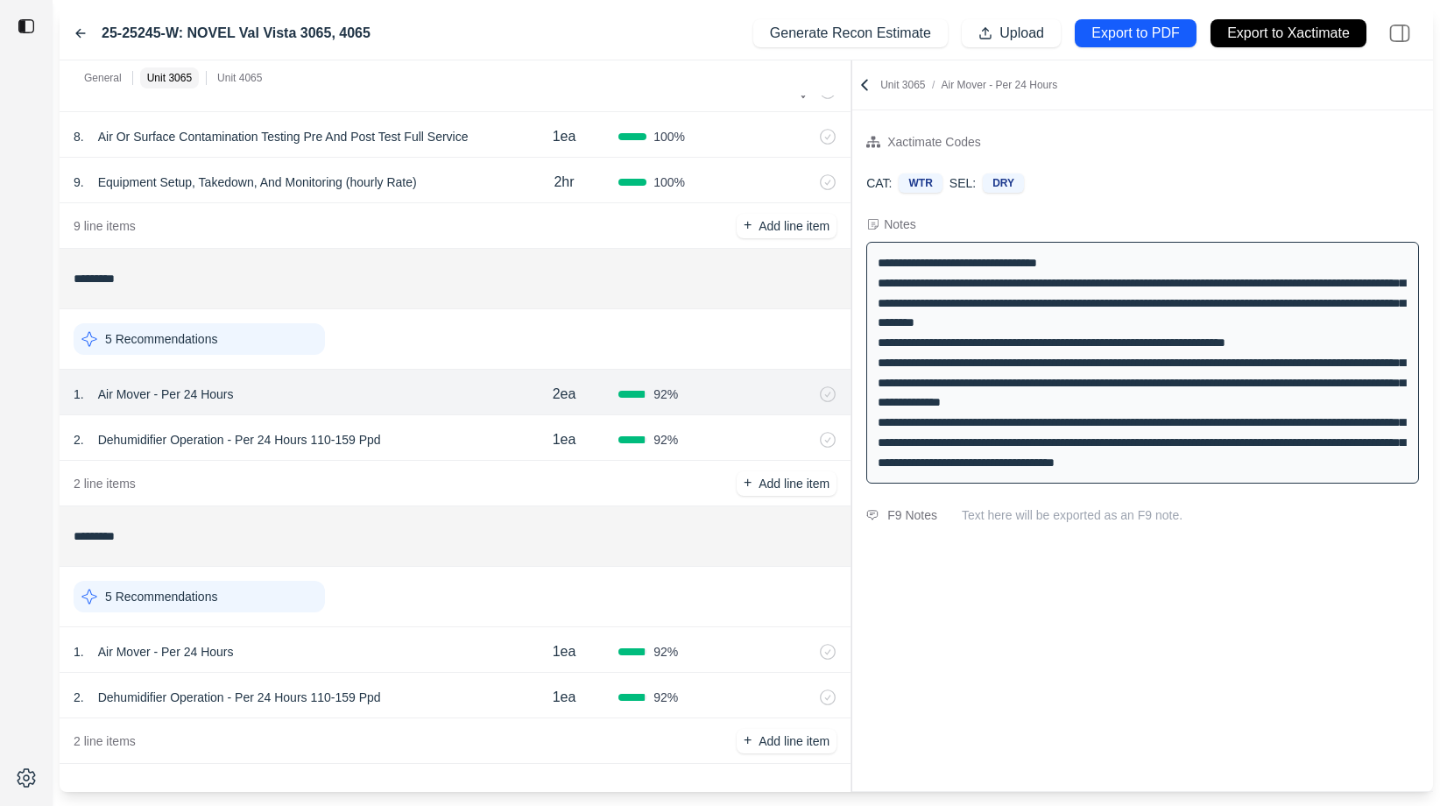
click at [77, 32] on icon at bounding box center [80, 34] width 9 height 8
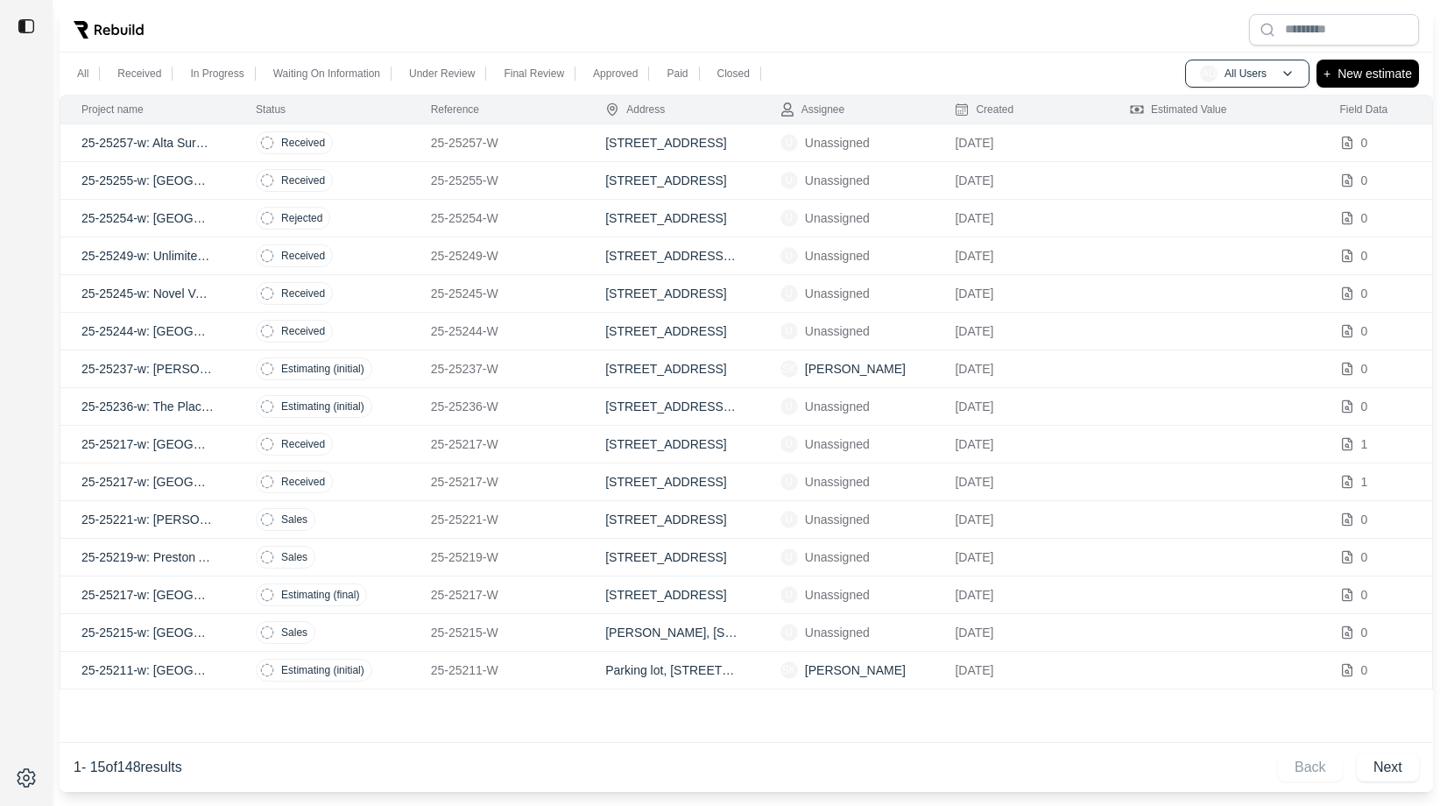
click at [388, 321] on td "Received" at bounding box center [322, 332] width 175 height 38
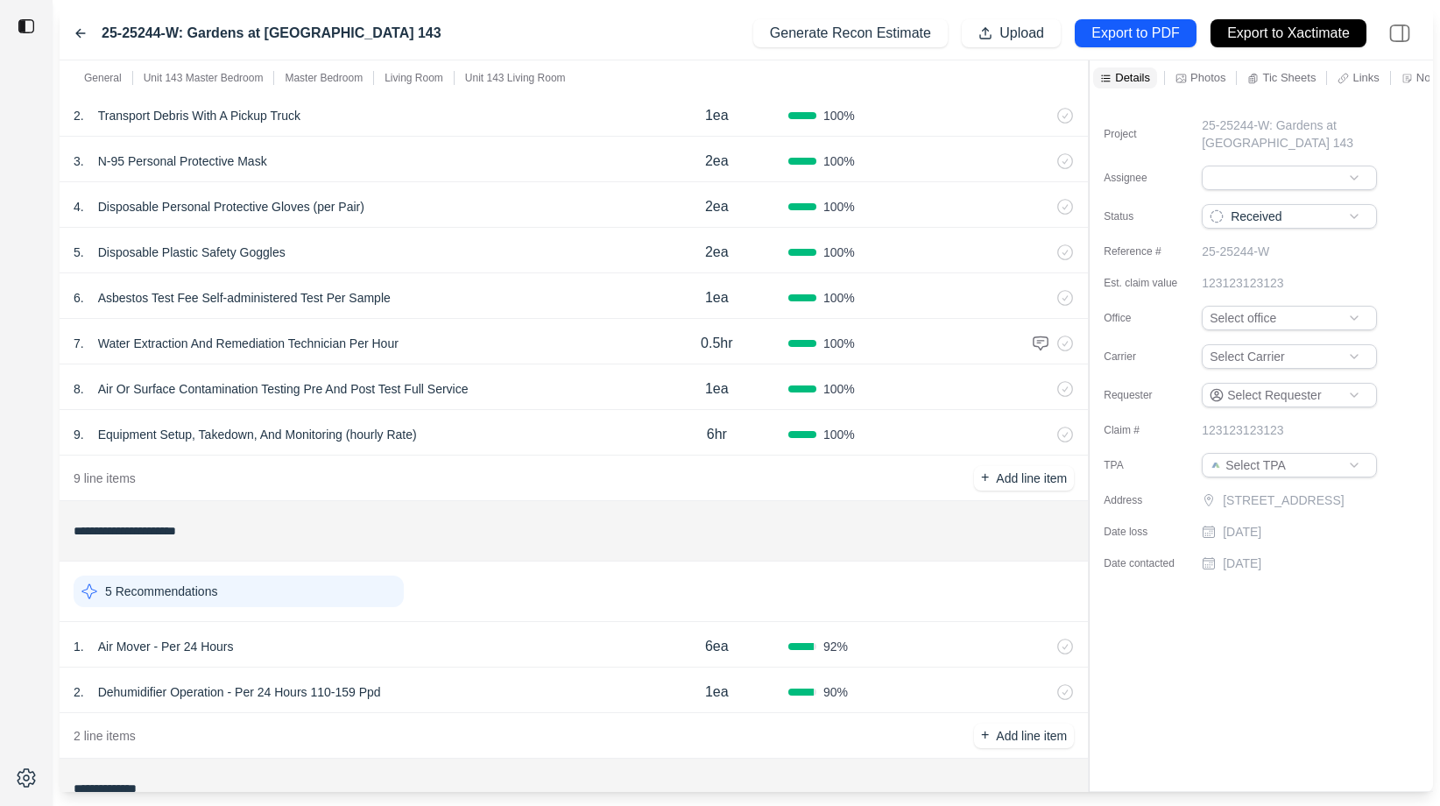
scroll to position [440, 0]
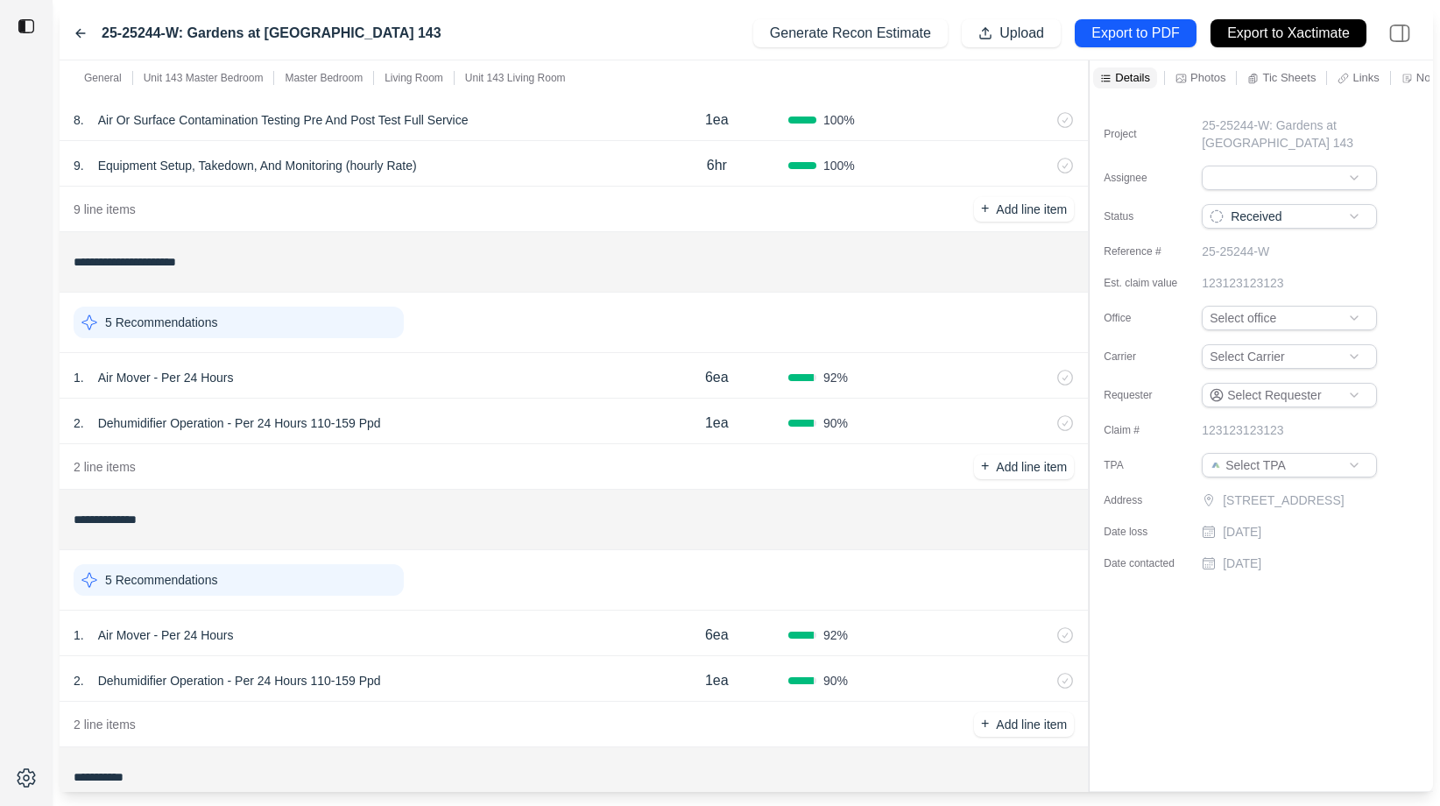
click at [411, 378] on div "1 . Air Mover - Per 24 Hours" at bounding box center [360, 377] width 572 height 25
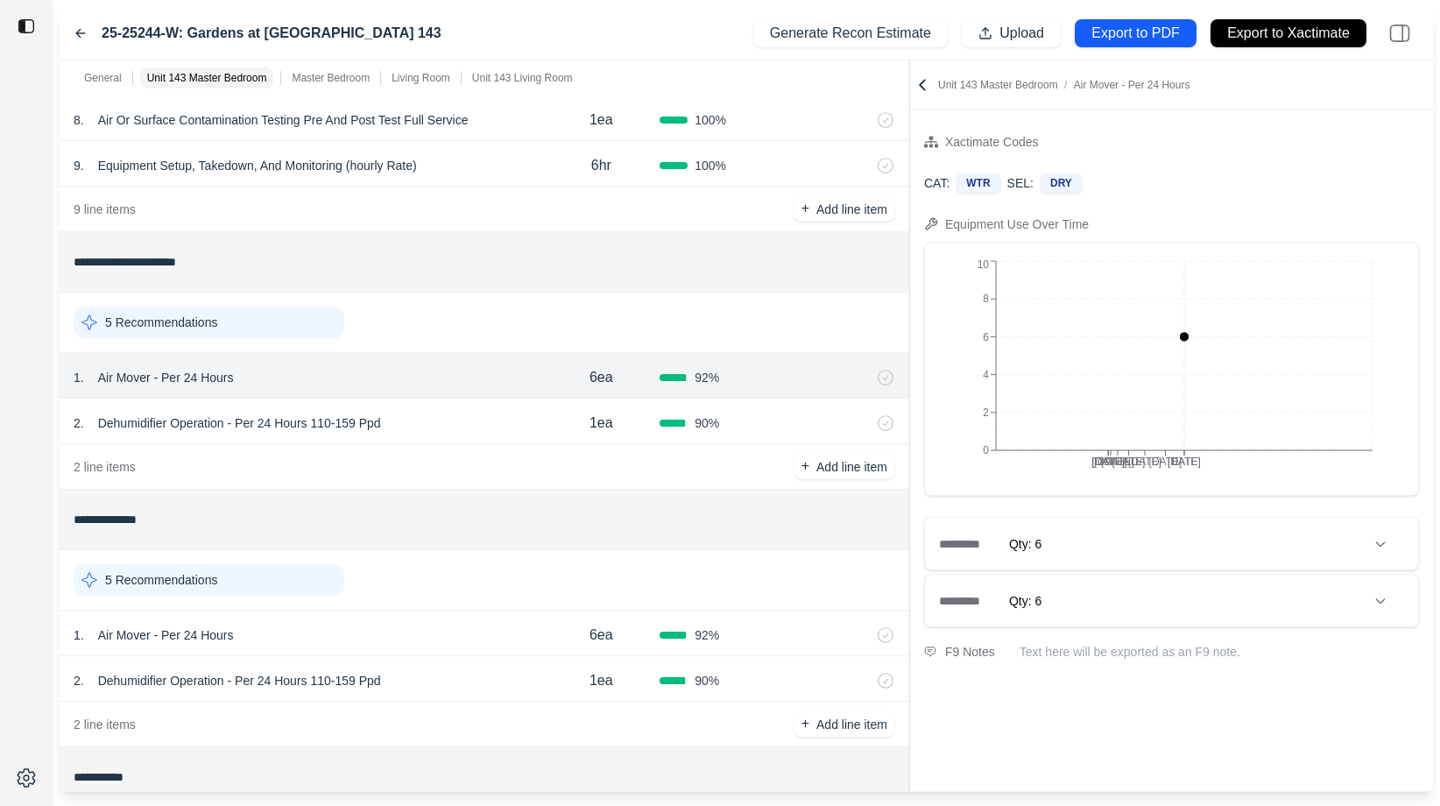
click at [909, 279] on div at bounding box center [909, 425] width 1 height 731
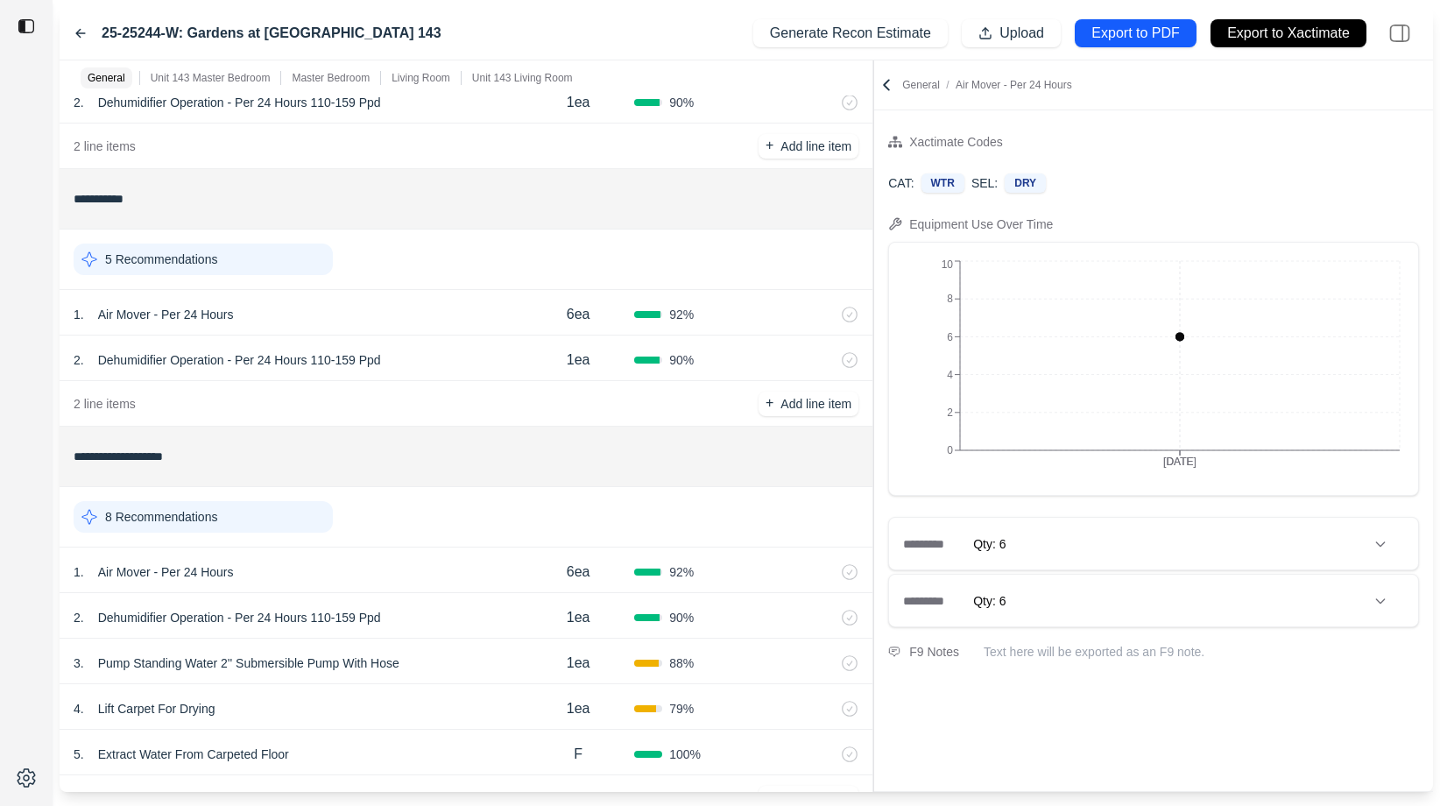
scroll to position [1075, 0]
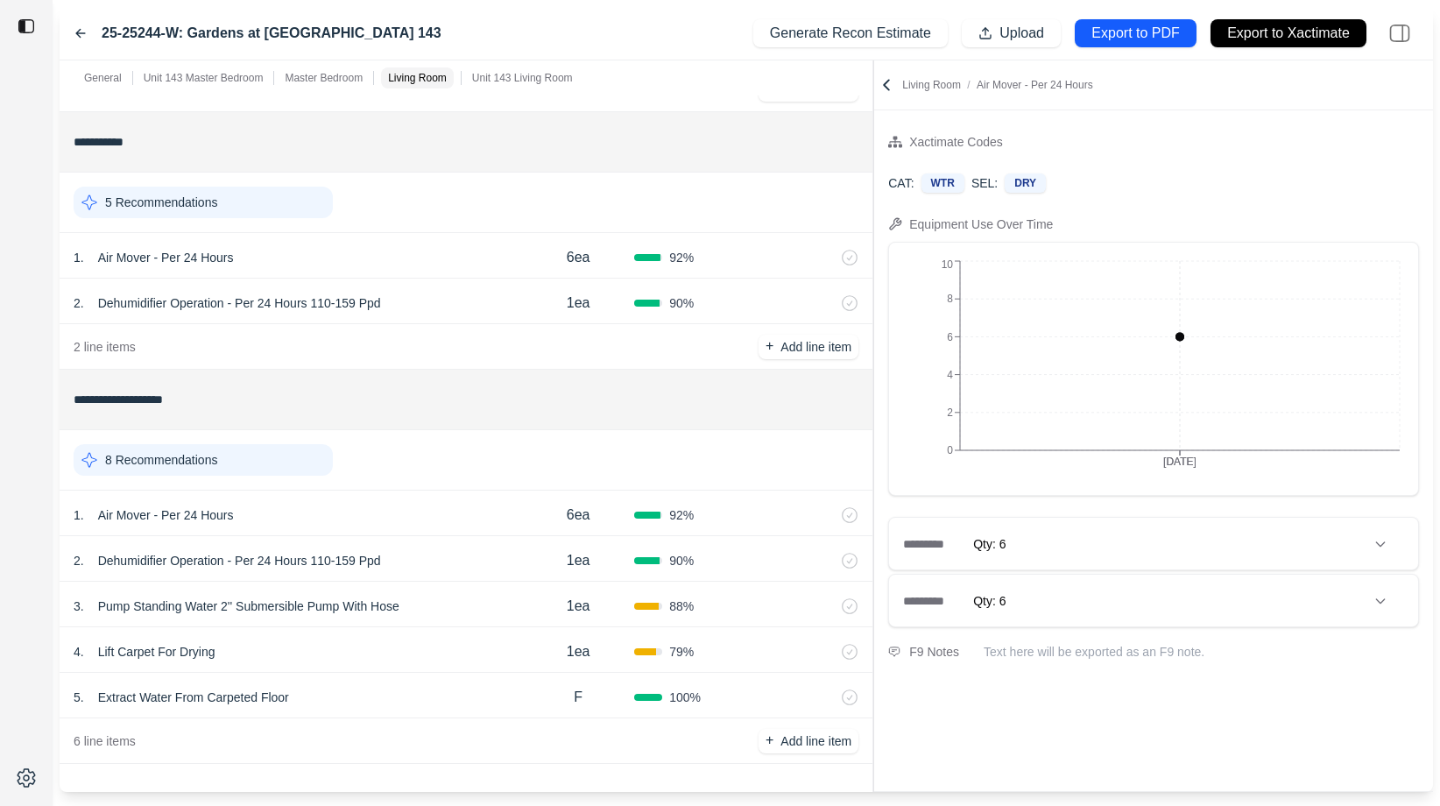
click at [470, 523] on div "1 . Air Mover - Per 24 Hours" at bounding box center [298, 515] width 448 height 25
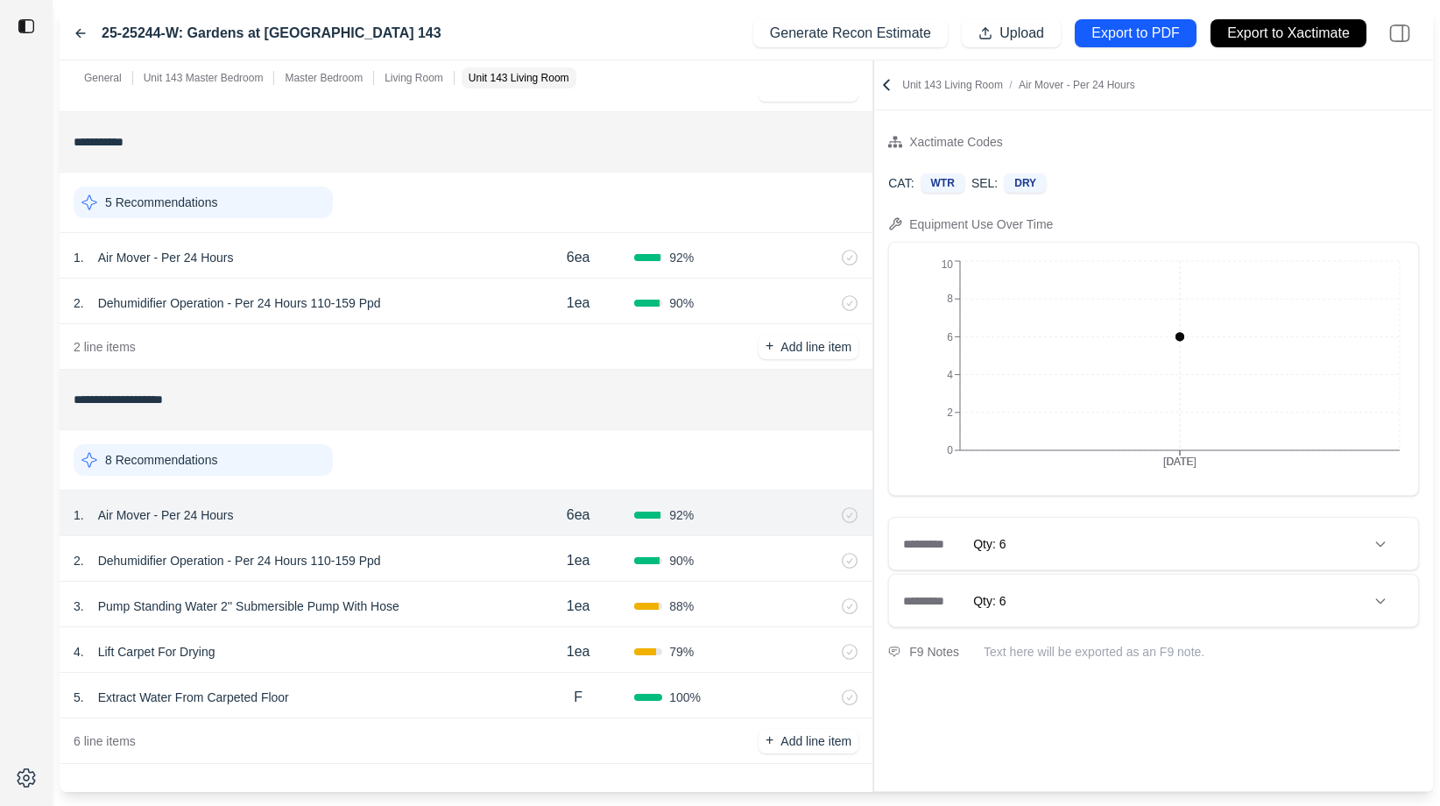
click at [457, 632] on div "4 . Lift Carpet For Drying 1ea 79 %" at bounding box center [466, 650] width 813 height 46
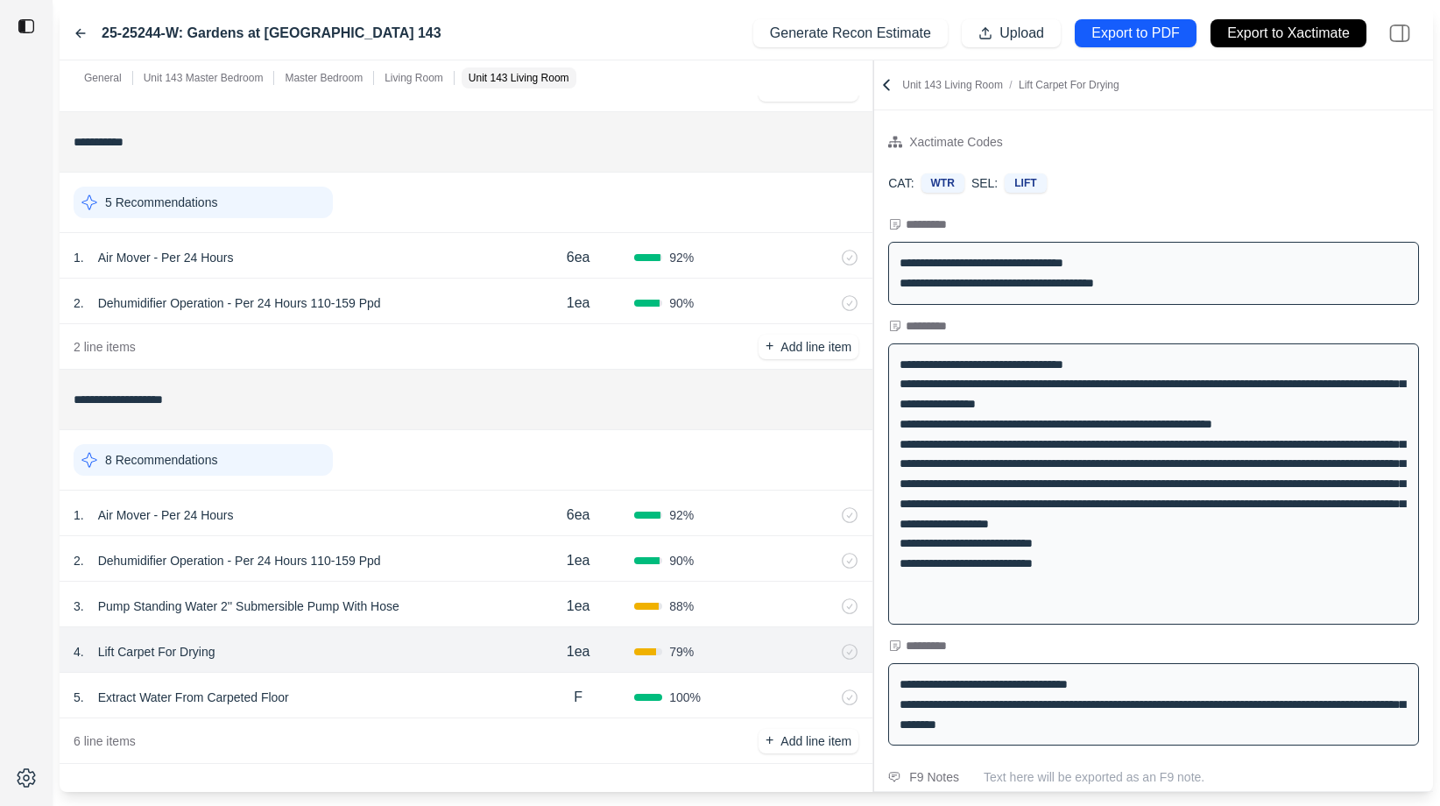
click at [447, 688] on div "5 . Extract Water From Carpeted Floor" at bounding box center [298, 697] width 448 height 25
